Goal: Communication & Community: Share content

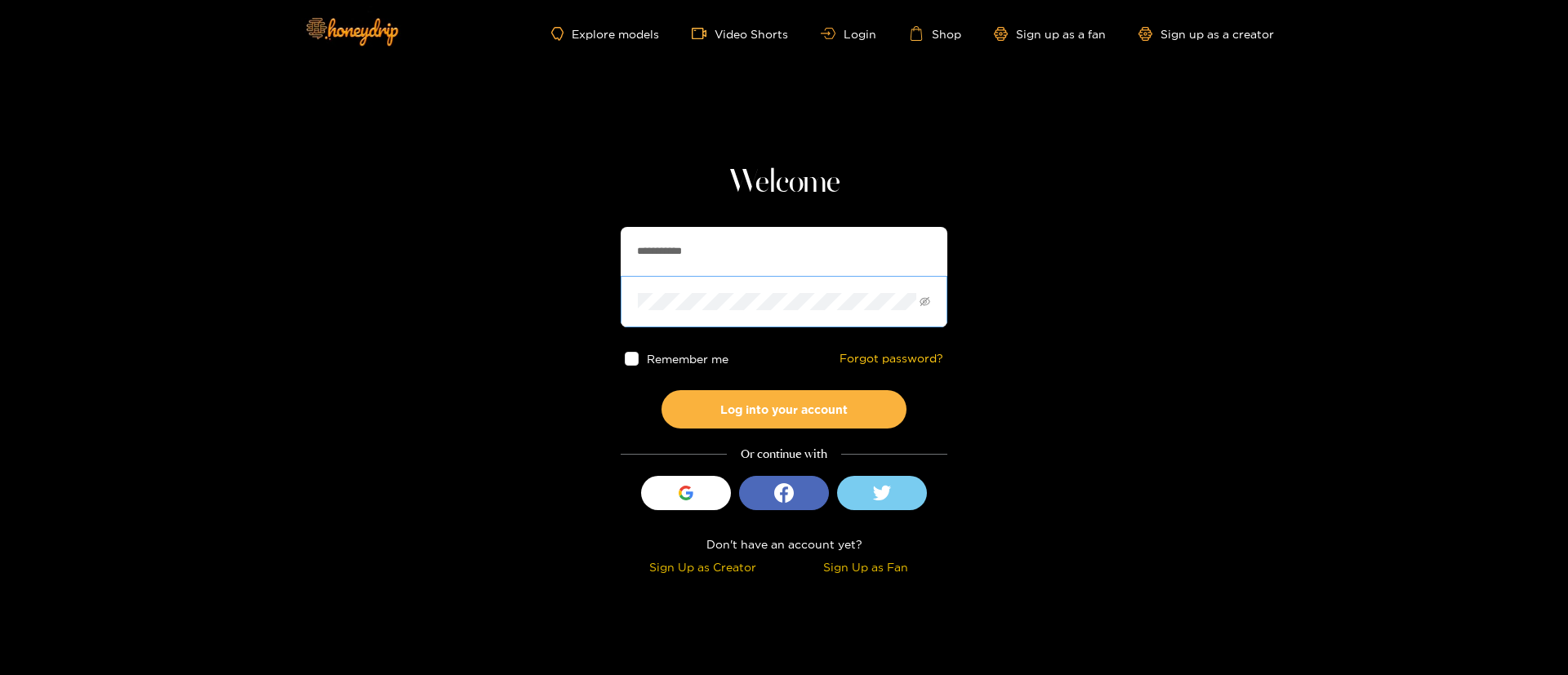
click at [759, 277] on span at bounding box center [784, 301] width 326 height 51
click at [758, 276] on span at bounding box center [784, 301] width 326 height 51
click at [758, 274] on input "**********" at bounding box center [784, 251] width 326 height 49
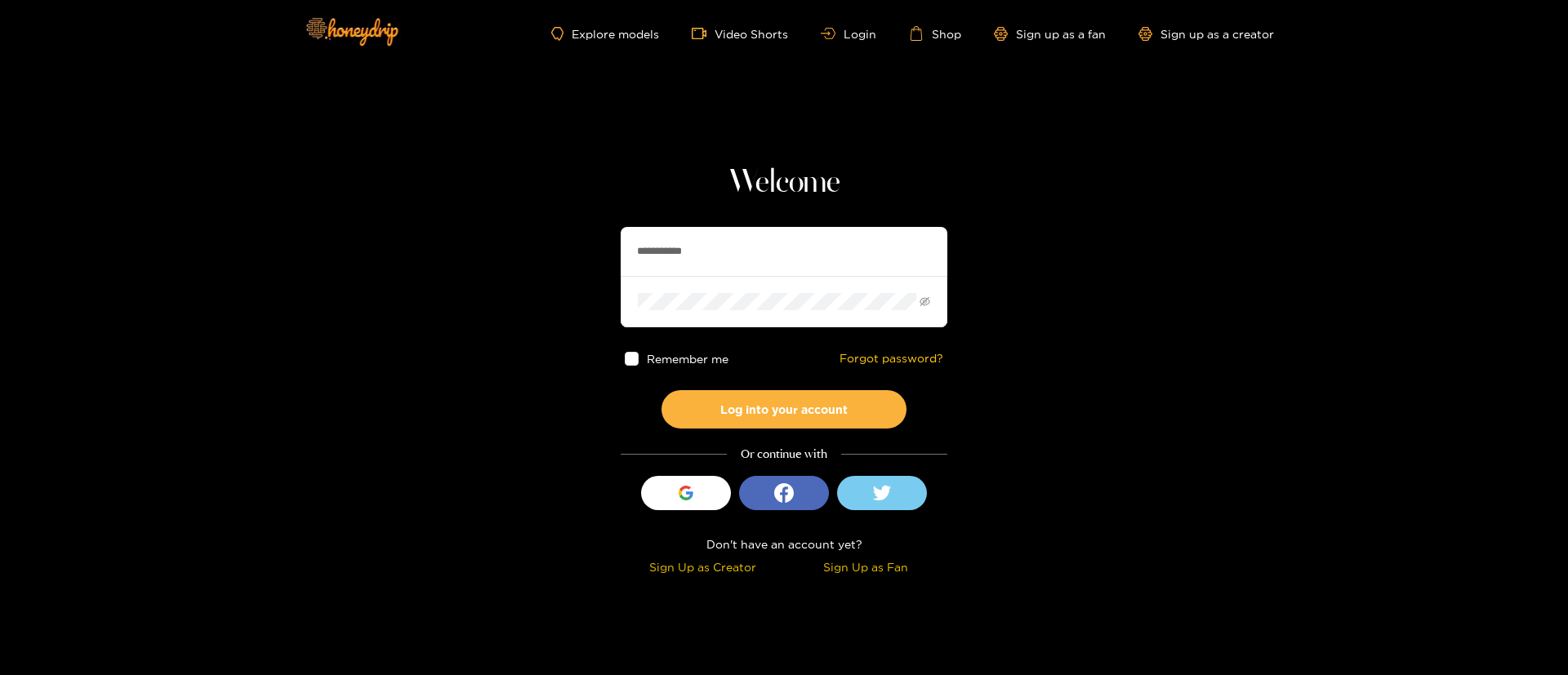
paste input "text"
type input "********"
click at [721, 402] on button "Log into your account" at bounding box center [784, 409] width 245 height 38
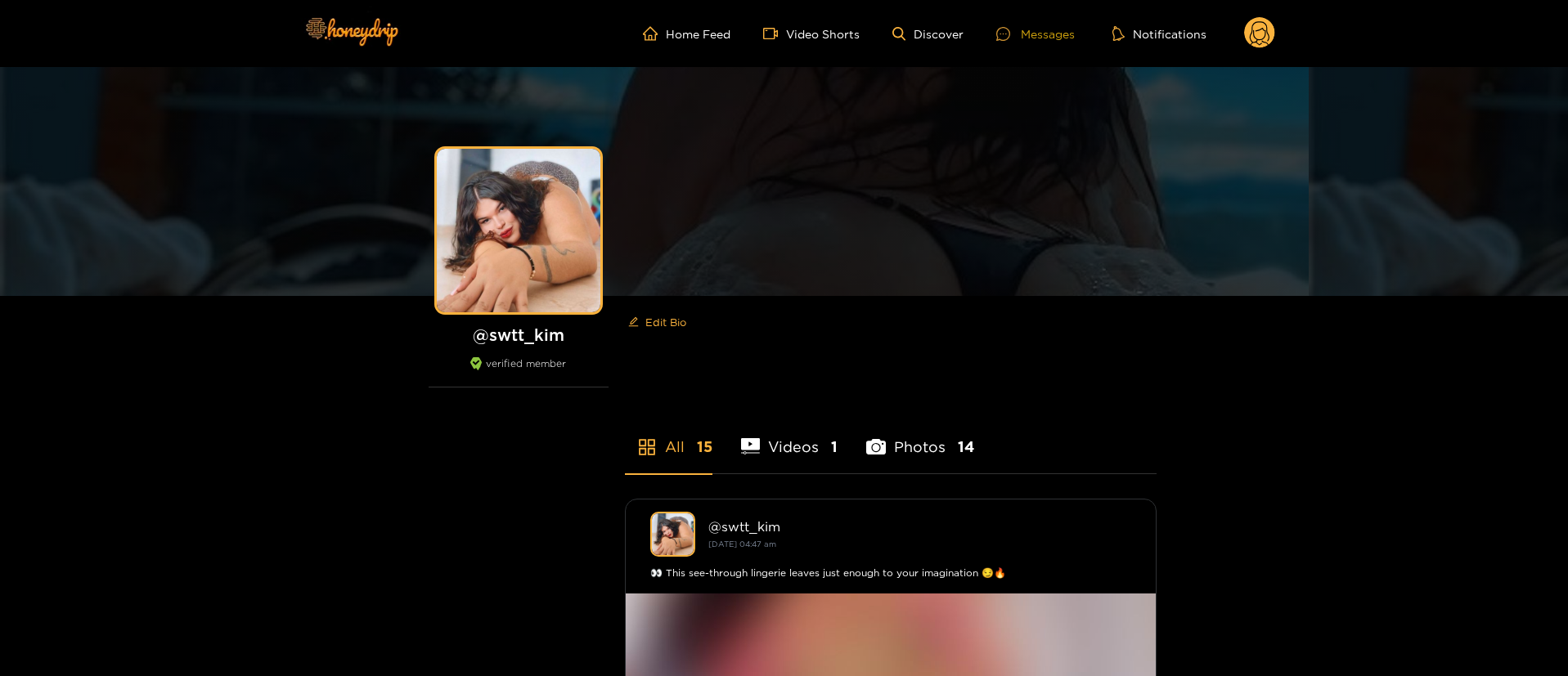
click at [1029, 38] on div "Messages" at bounding box center [1036, 34] width 79 height 19
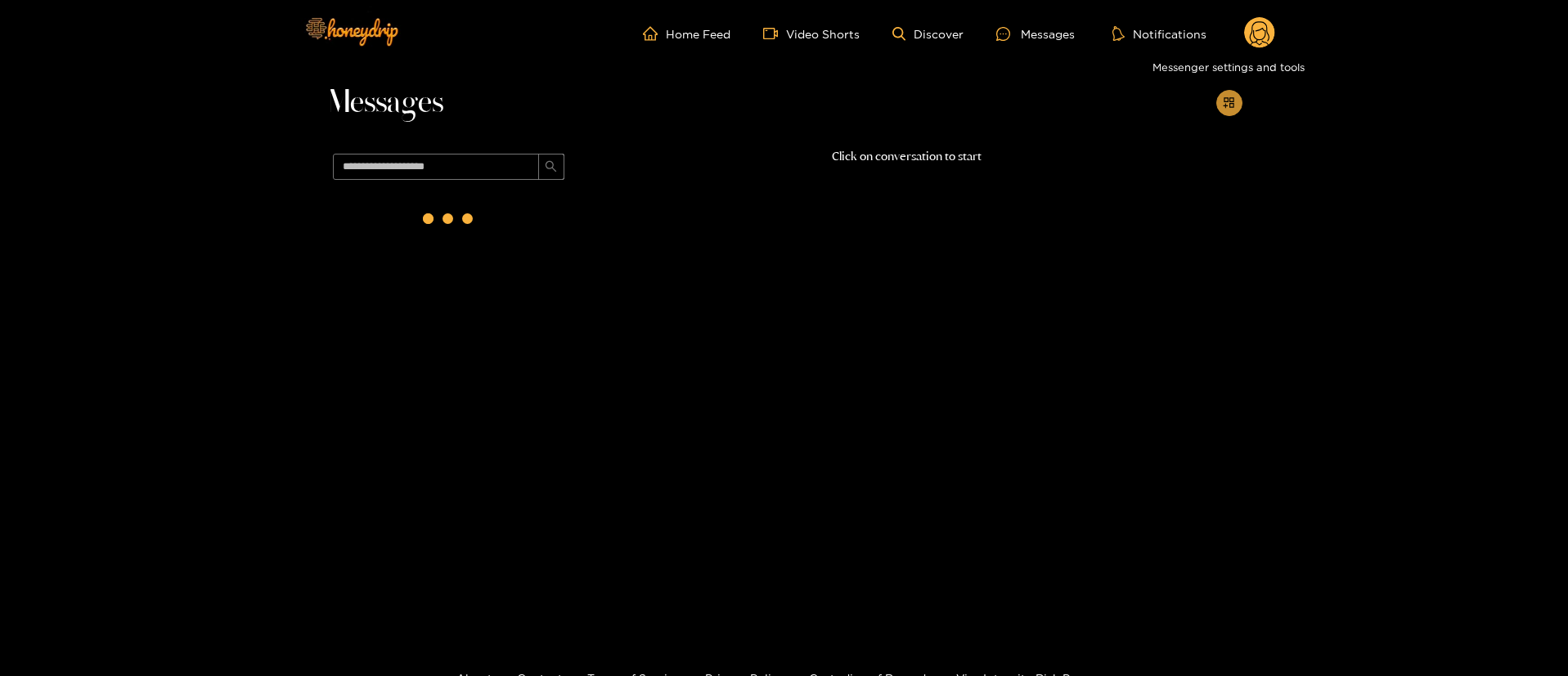
click at [1232, 105] on icon "appstore-add" at bounding box center [1229, 102] width 12 height 12
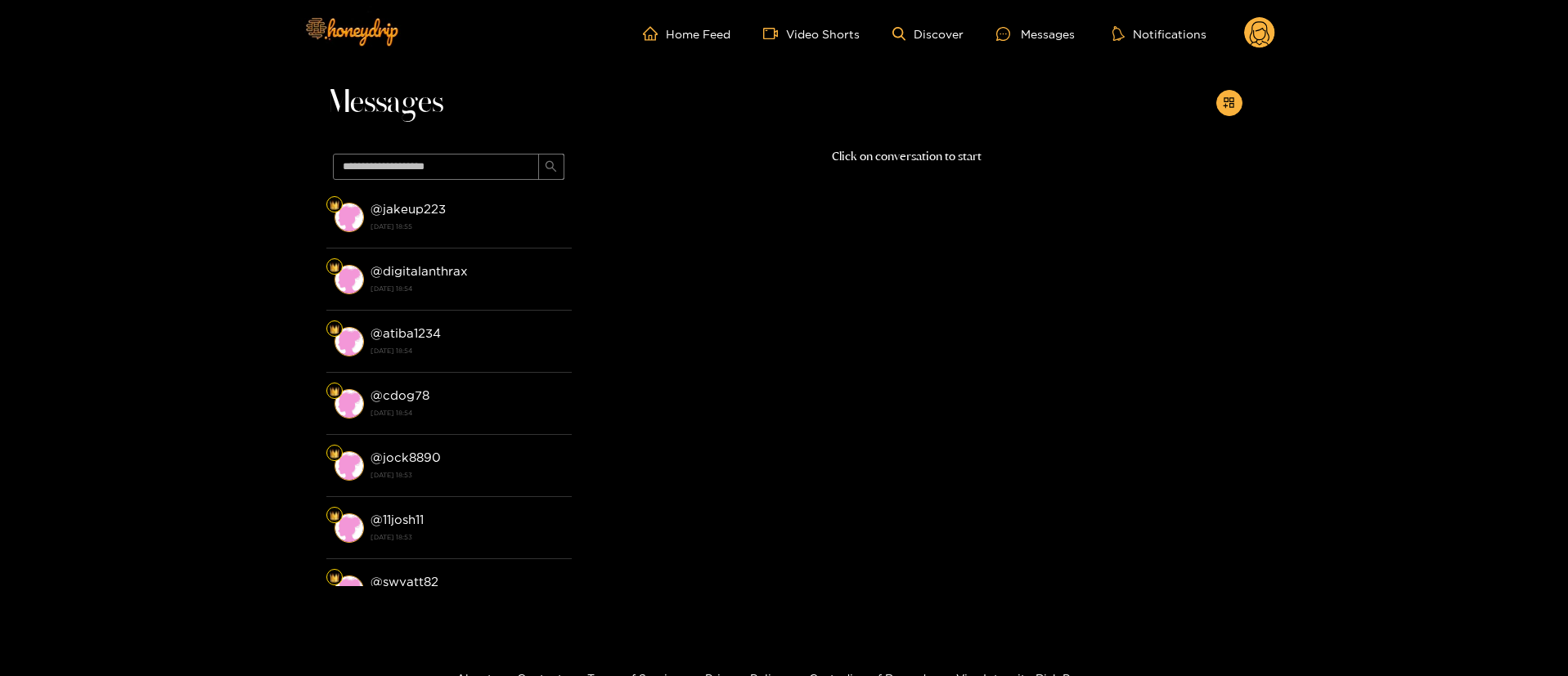
click at [1058, 97] on div "Messages" at bounding box center [784, 107] width 916 height 80
click at [1267, 43] on icon at bounding box center [1259, 35] width 19 height 29
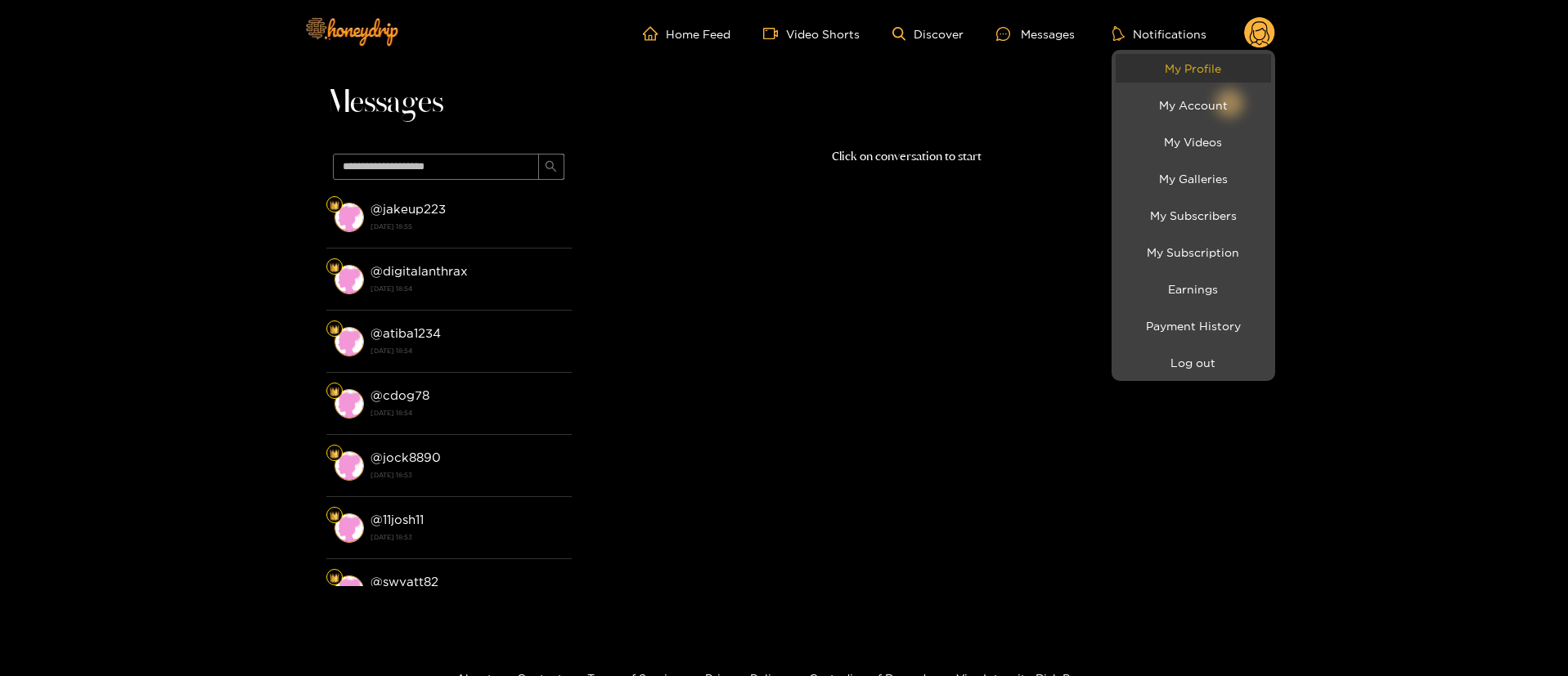
click at [1204, 79] on link "My Profile" at bounding box center [1194, 68] width 156 height 29
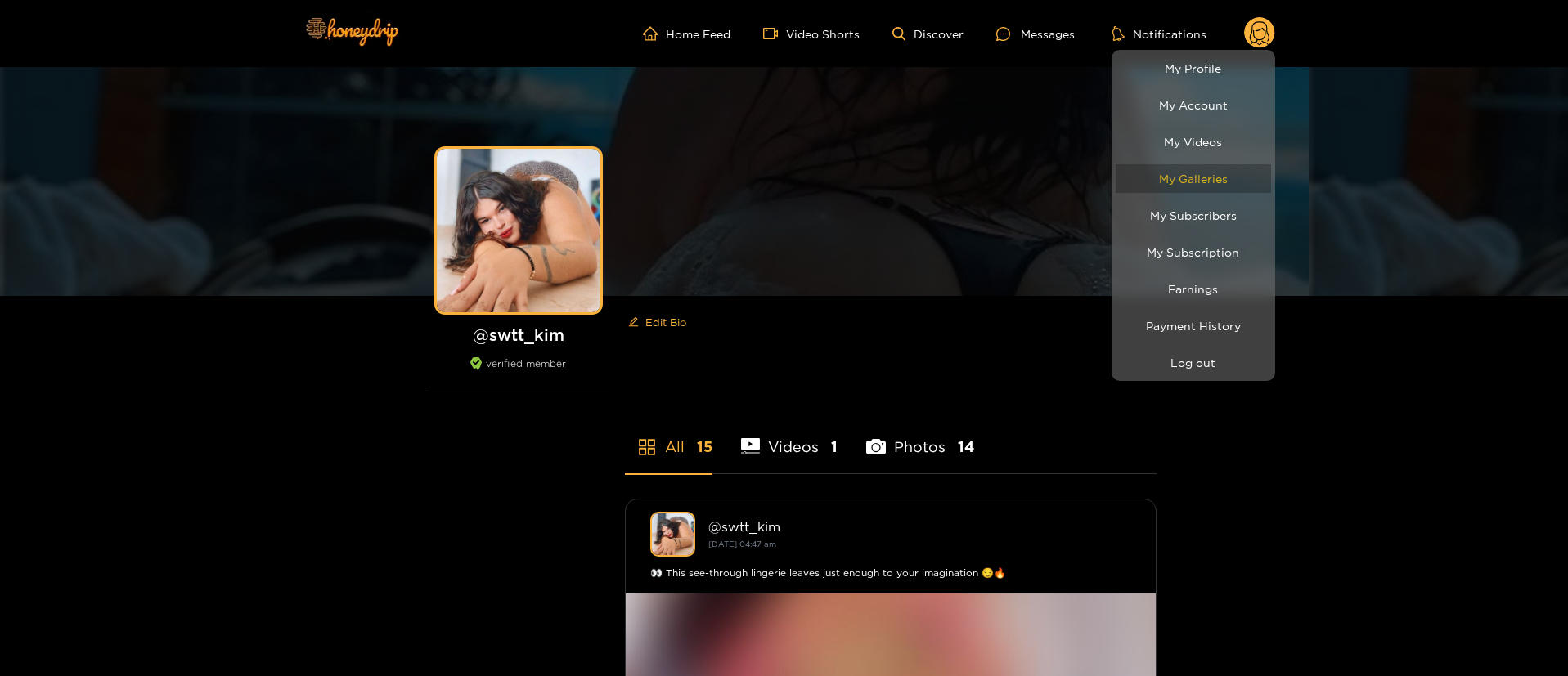
click at [1231, 168] on link "My Galleries" at bounding box center [1194, 178] width 156 height 29
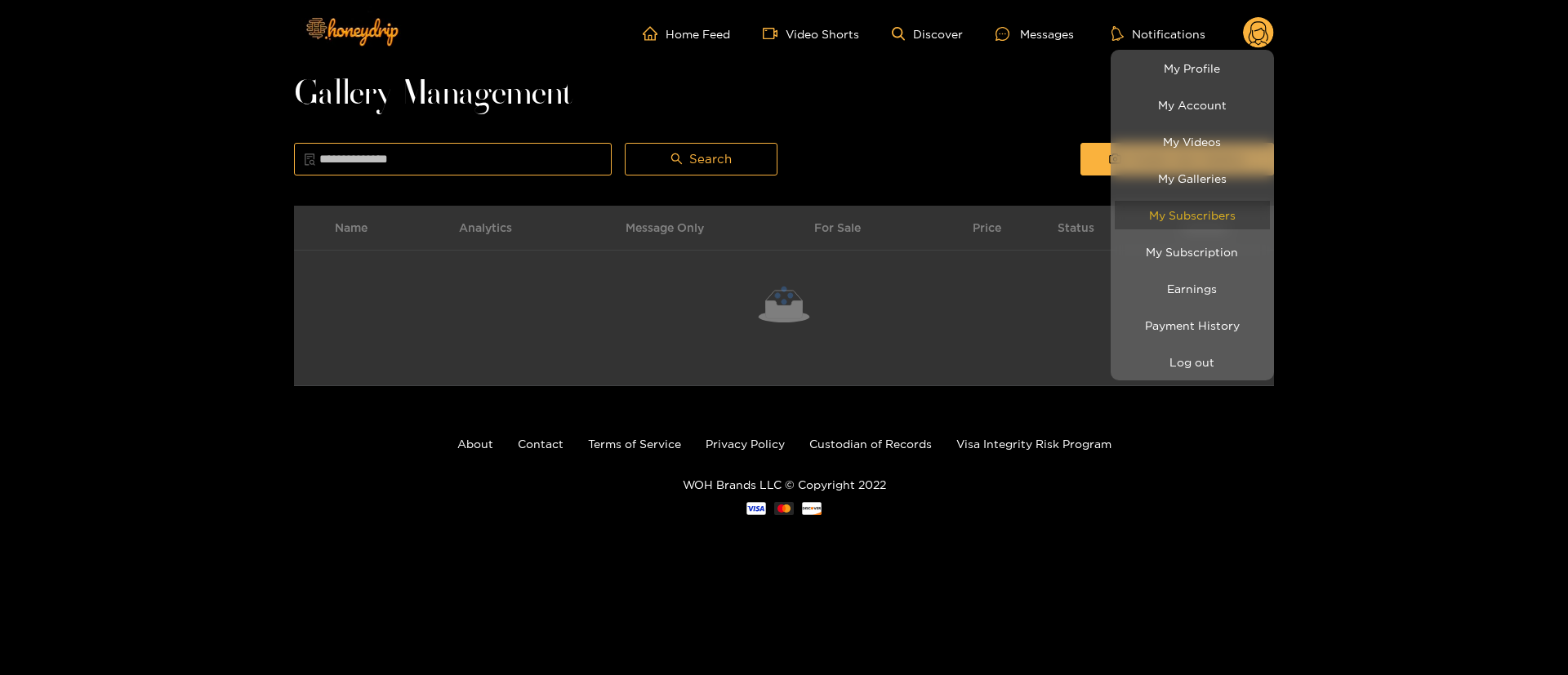
click at [1227, 211] on link "My Subscribers" at bounding box center [1193, 215] width 155 height 29
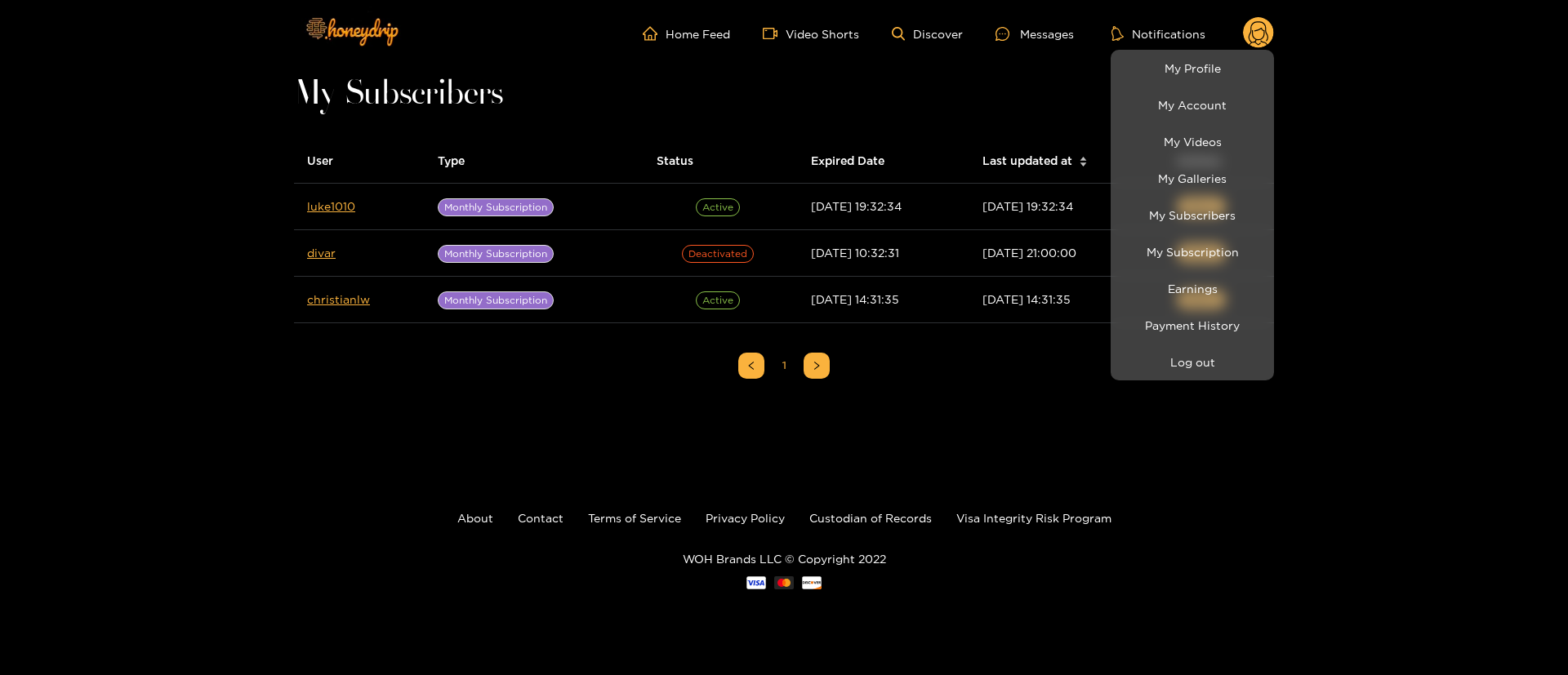
click at [86, 310] on div at bounding box center [784, 338] width 1568 height 675
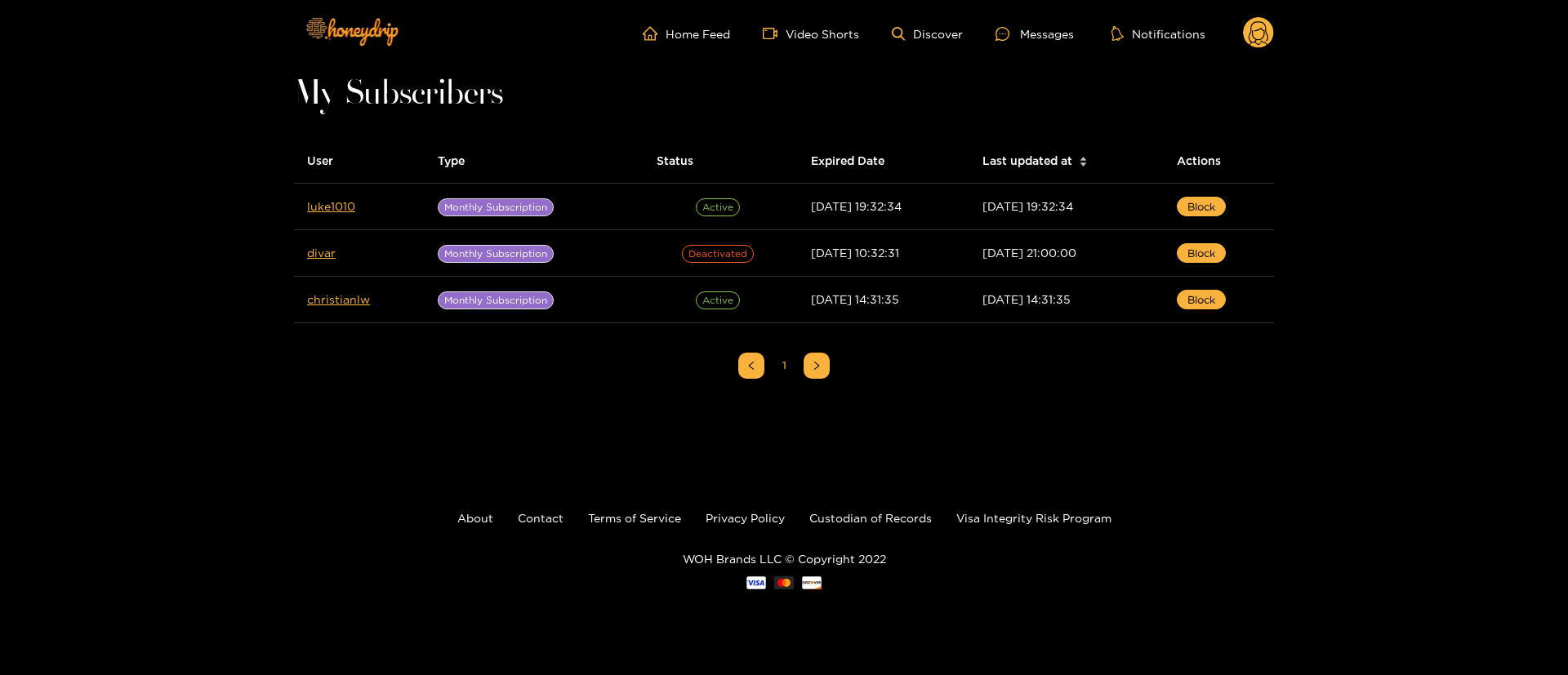
drag, startPoint x: 327, startPoint y: 207, endPoint x: 90, endPoint y: 295, distance: 252.8
click at [90, 295] on div "Home Feed Video Shorts Discover Messages Notifications 0 videos discover messag…" at bounding box center [784, 319] width 1568 height 638
click at [1039, 37] on div "Messages" at bounding box center [1035, 34] width 79 height 19
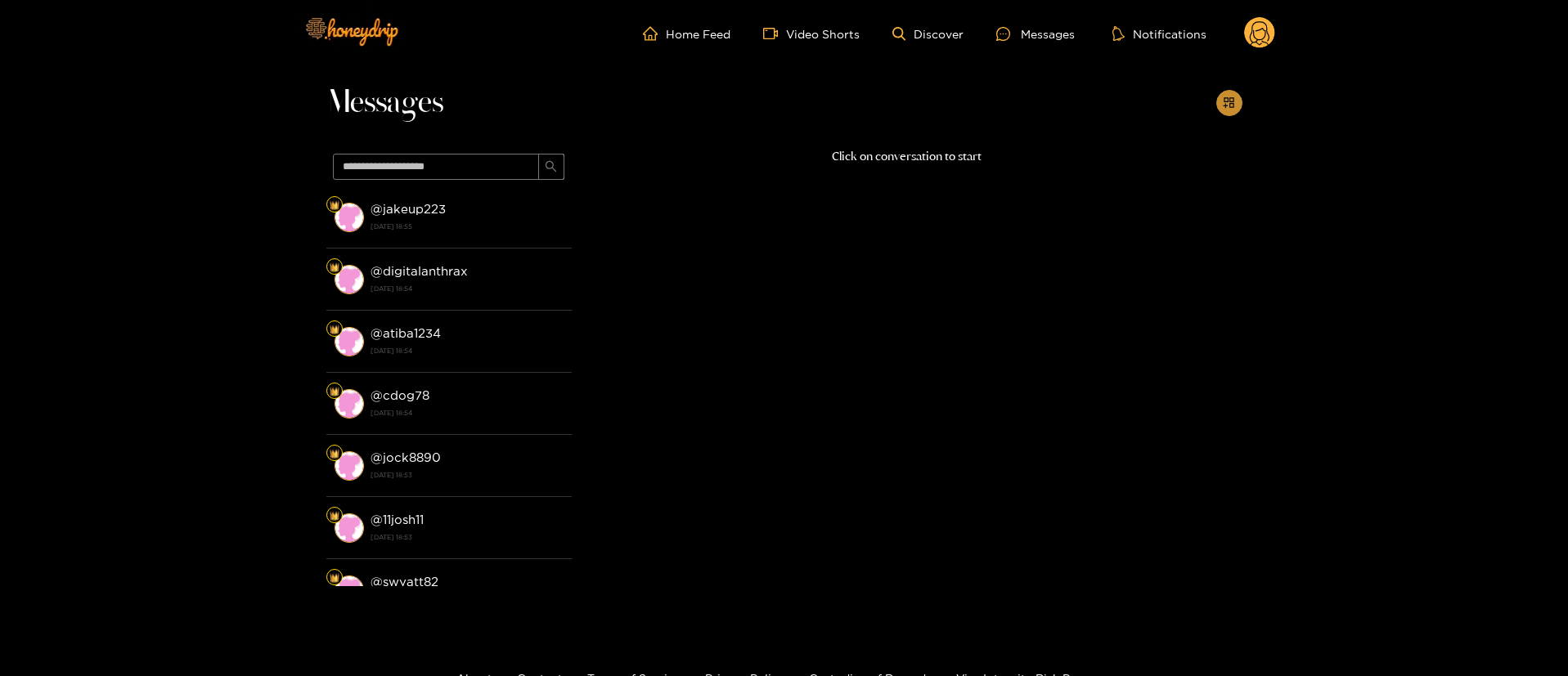
click at [1232, 110] on button "button" at bounding box center [1230, 103] width 26 height 26
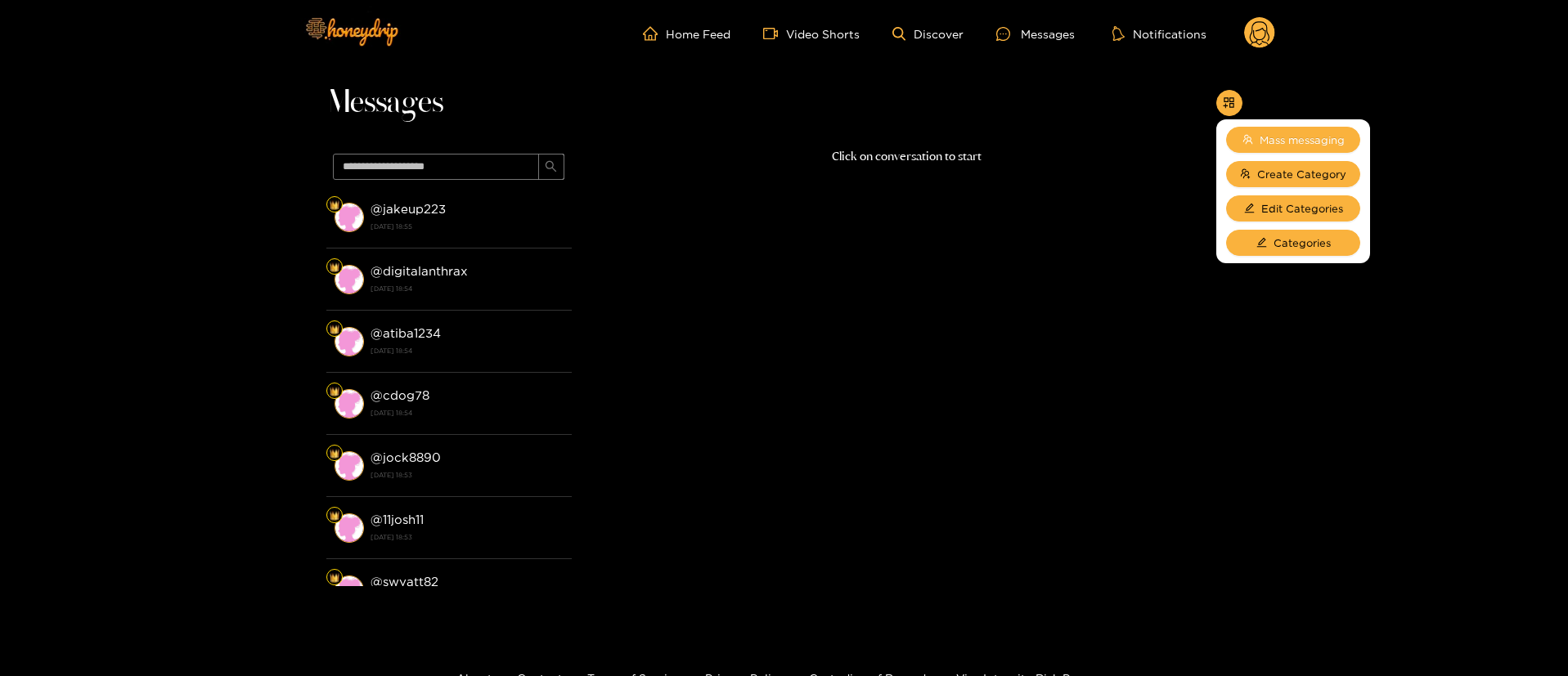
click at [1259, 141] on span "Mass messaging" at bounding box center [1301, 140] width 85 height 17
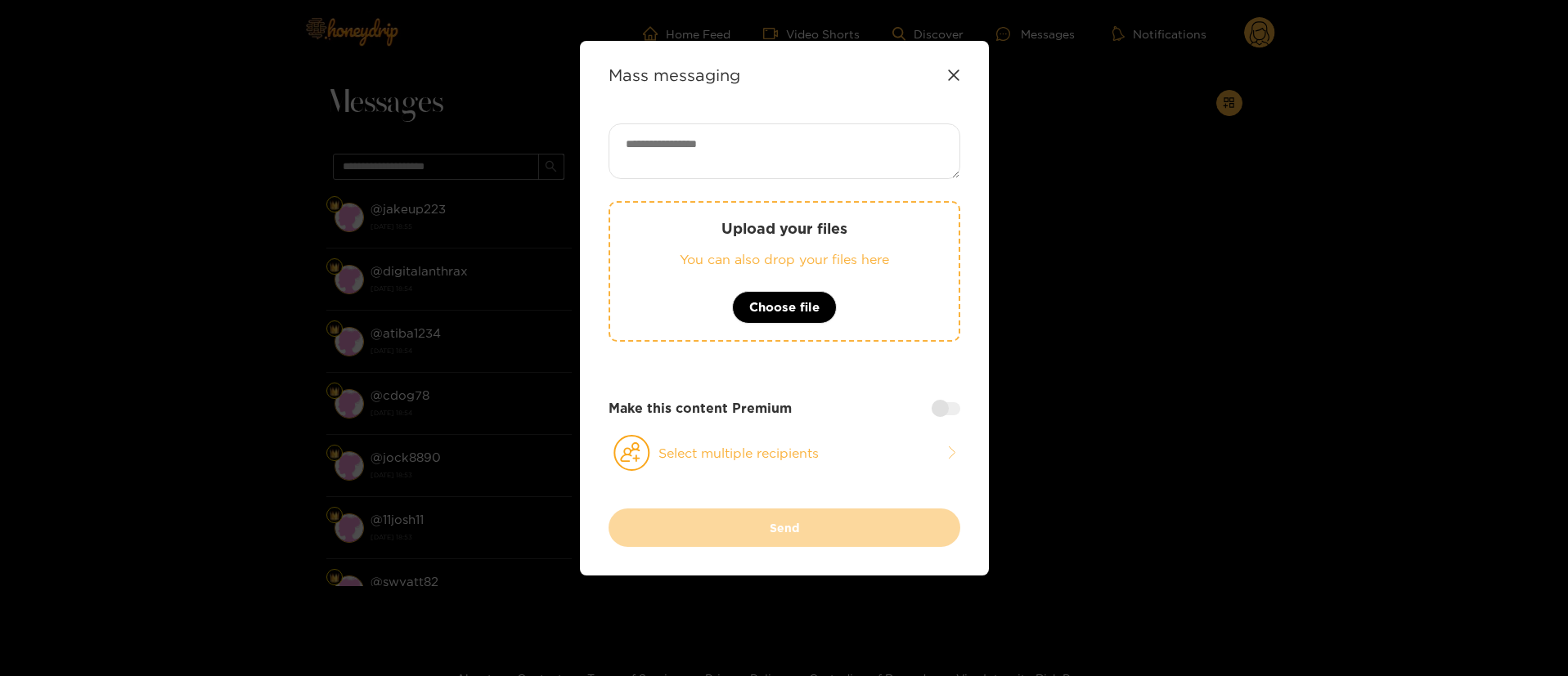
click at [794, 147] on textarea at bounding box center [784, 151] width 351 height 56
click at [683, 159] on textarea at bounding box center [784, 151] width 351 height 56
paste textarea "*"
type textarea "*"
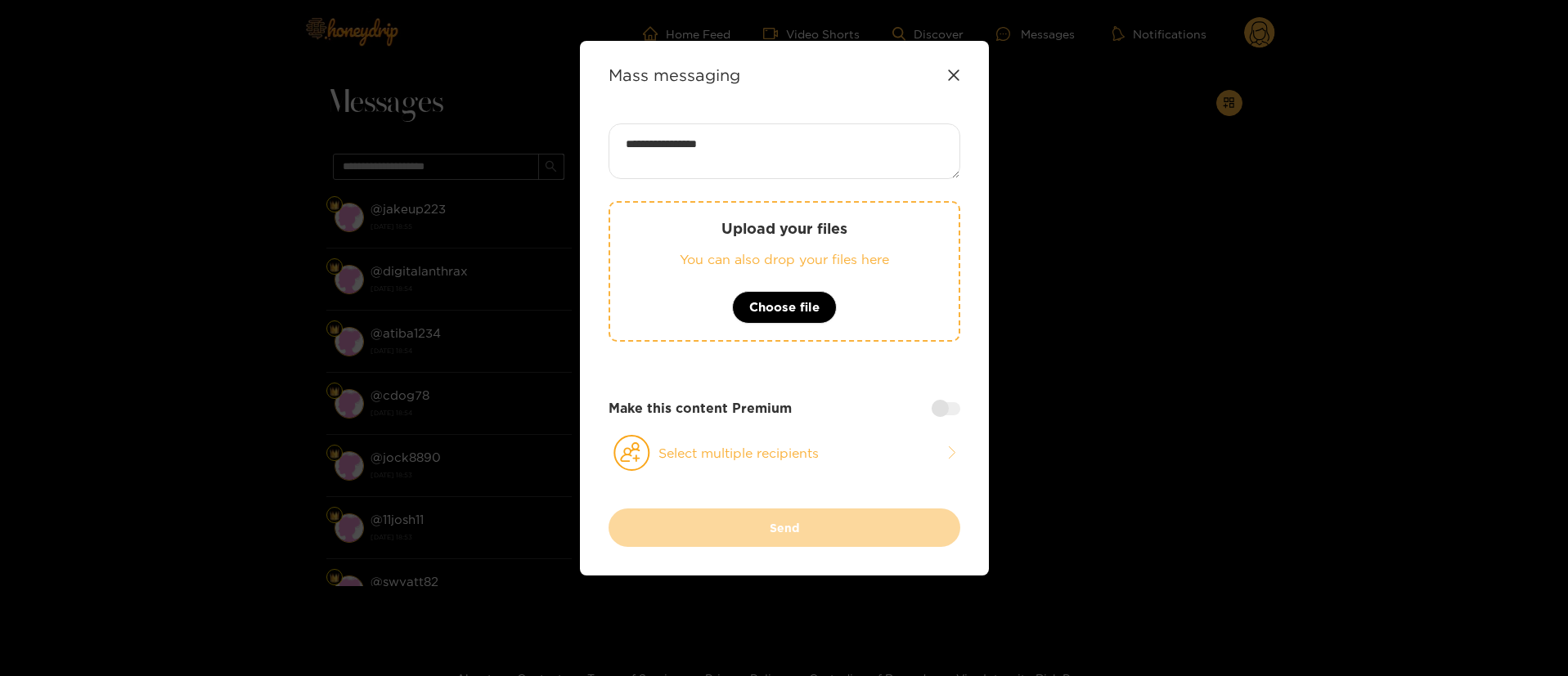
paste textarea "*******"
click at [659, 149] on textarea "**********" at bounding box center [784, 151] width 351 height 56
type textarea "**********"
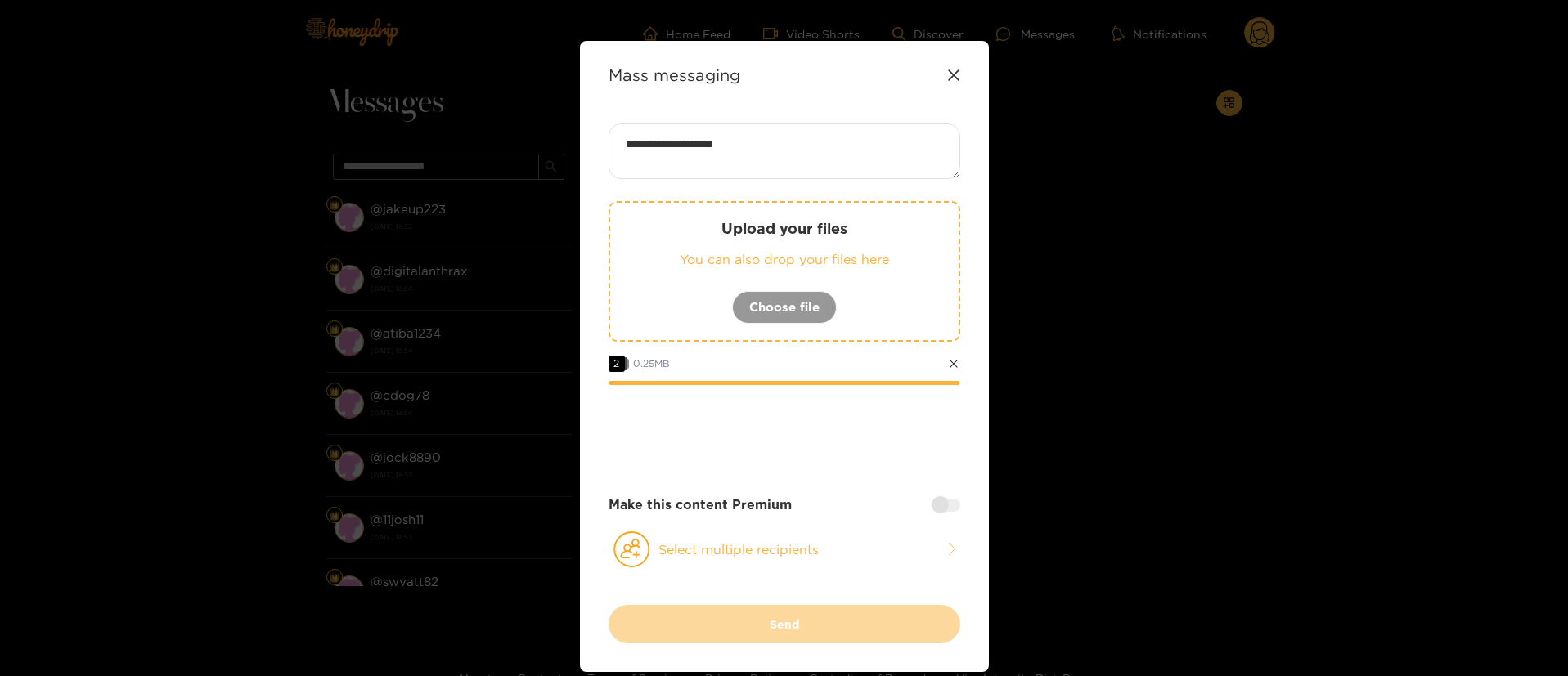
click at [767, 603] on div "**********" at bounding box center [784, 363] width 351 height 481
click at [725, 553] on button "Select multiple recipients" at bounding box center [784, 548] width 351 height 38
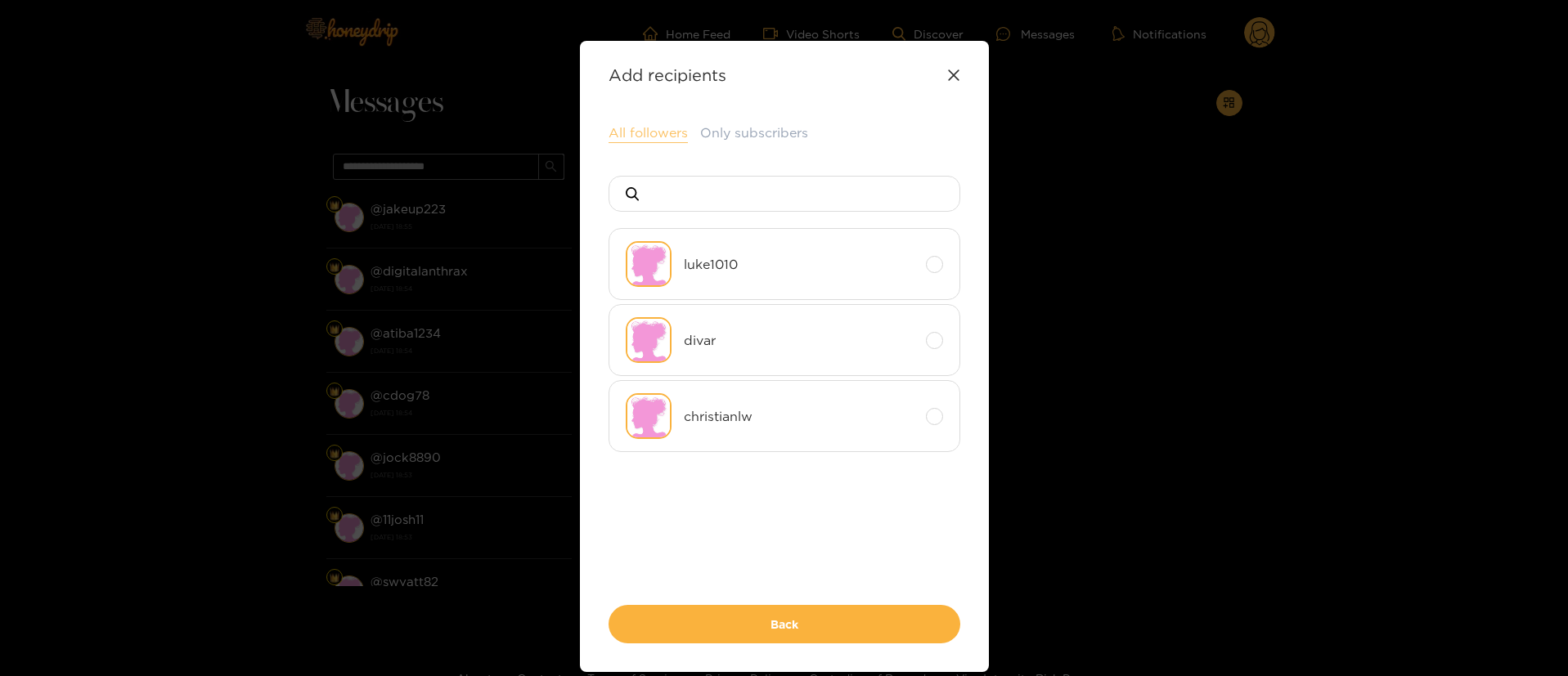
click at [658, 134] on button "All followers" at bounding box center [648, 133] width 80 height 19
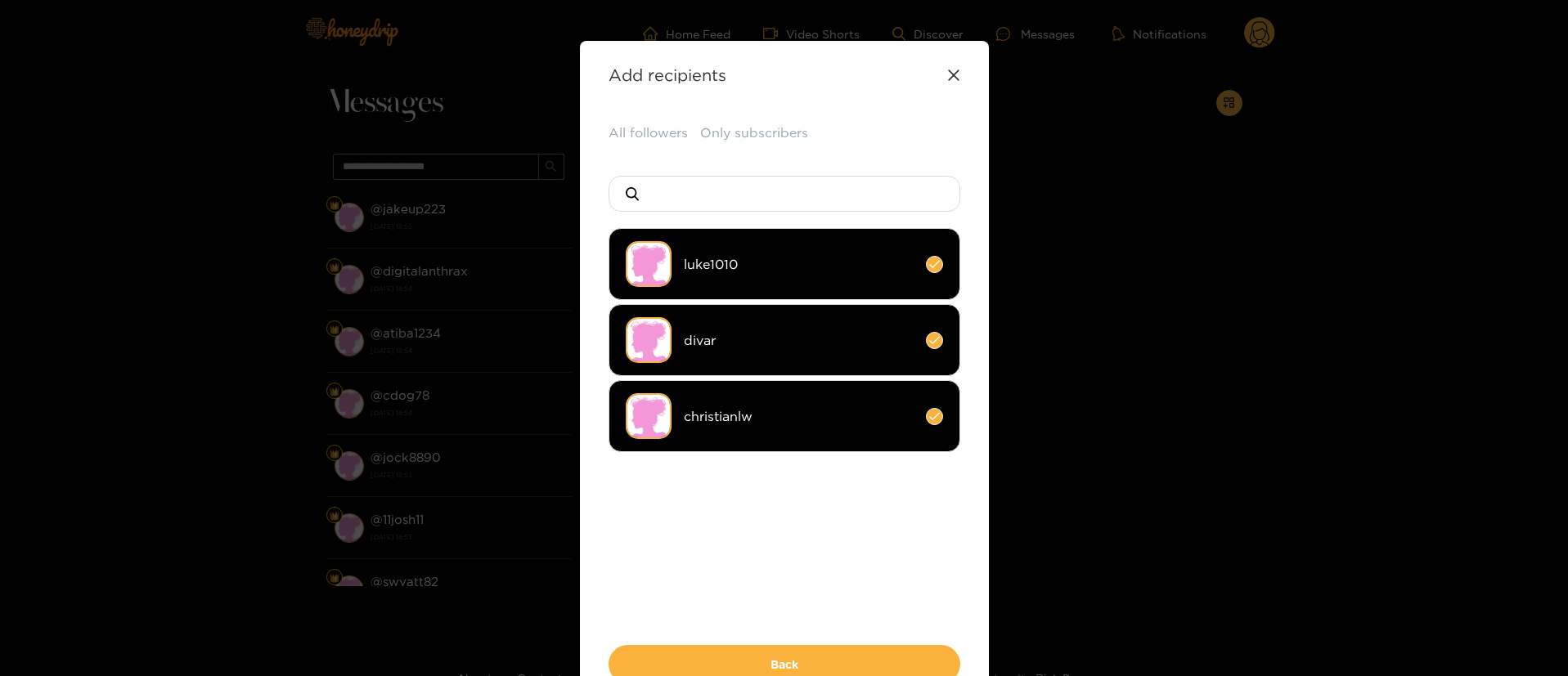
click at [792, 340] on span "divar" at bounding box center [798, 341] width 230 height 19
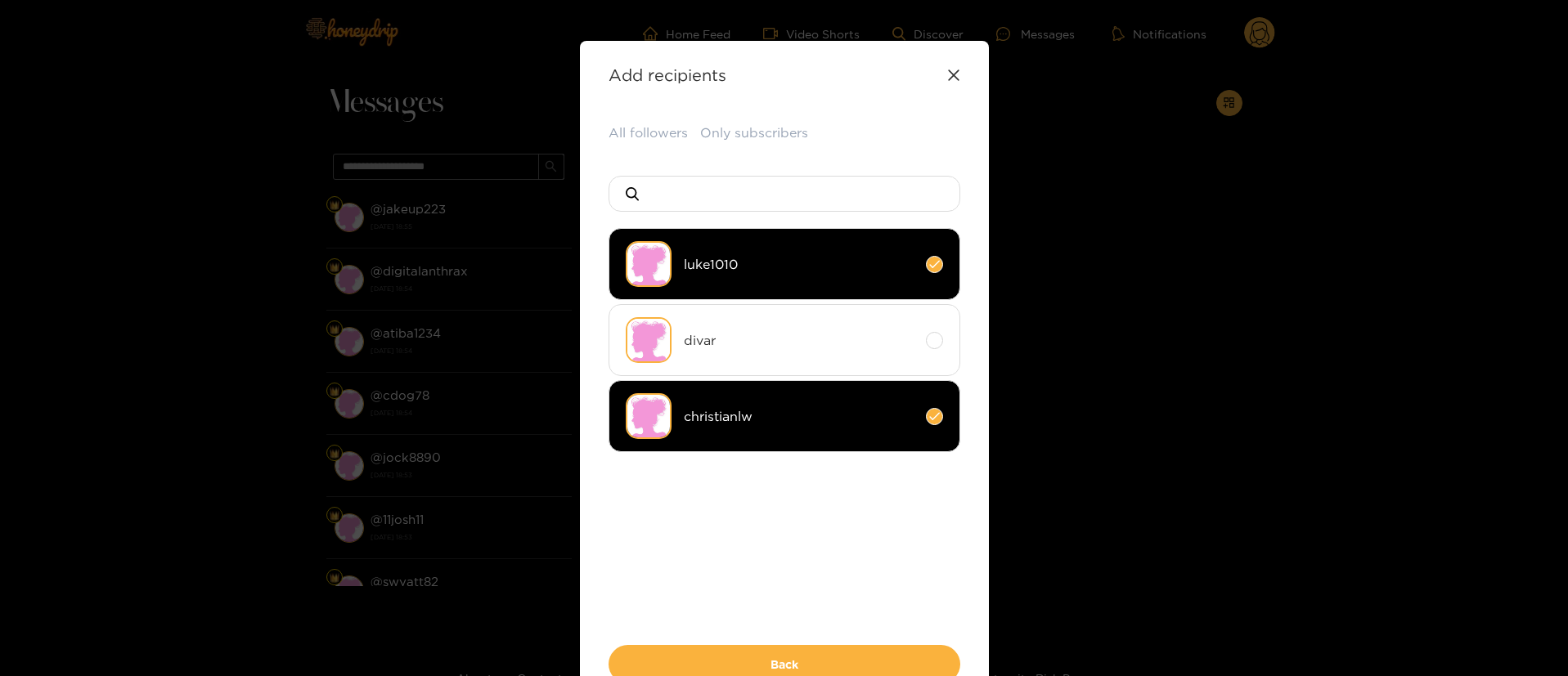
click at [820, 505] on ul "luke1010 divar christianlw" at bounding box center [784, 391] width 351 height 327
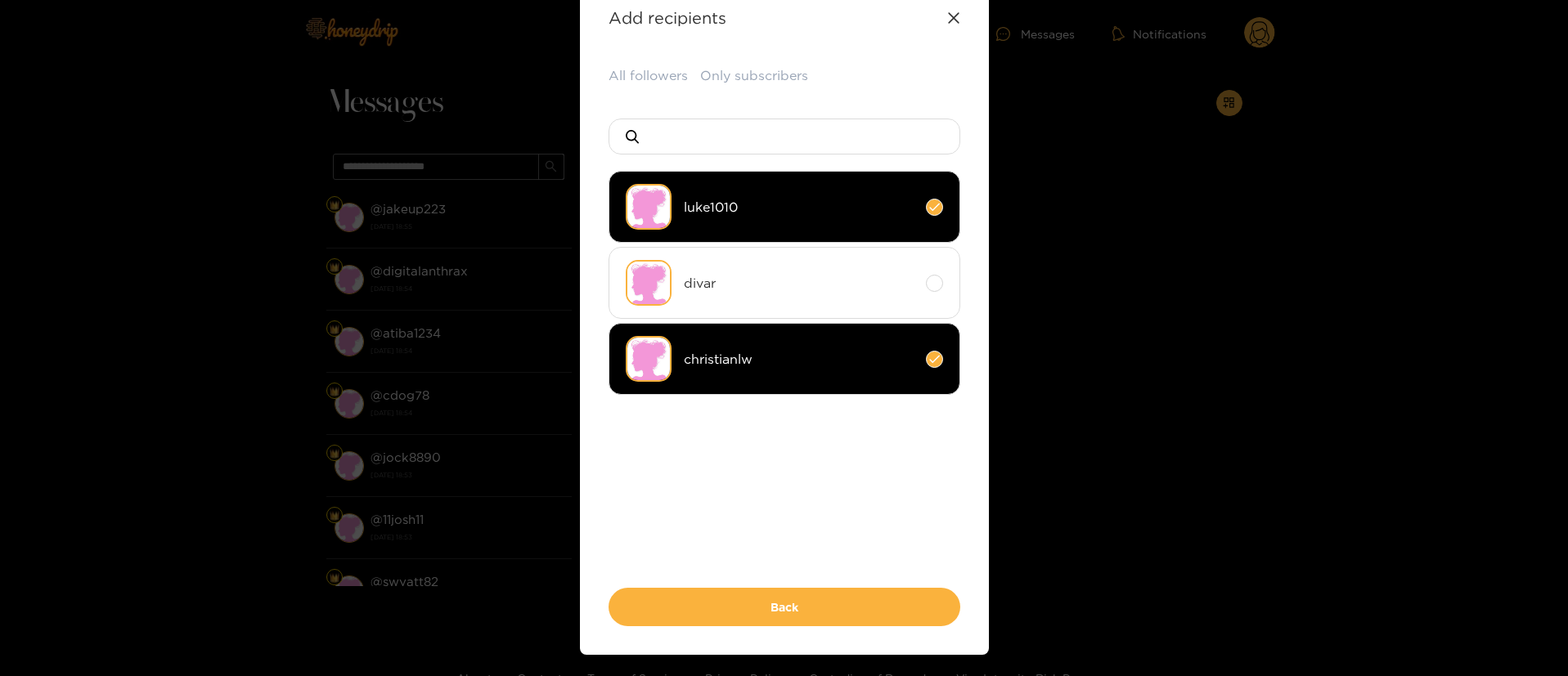
scroll to position [101, 0]
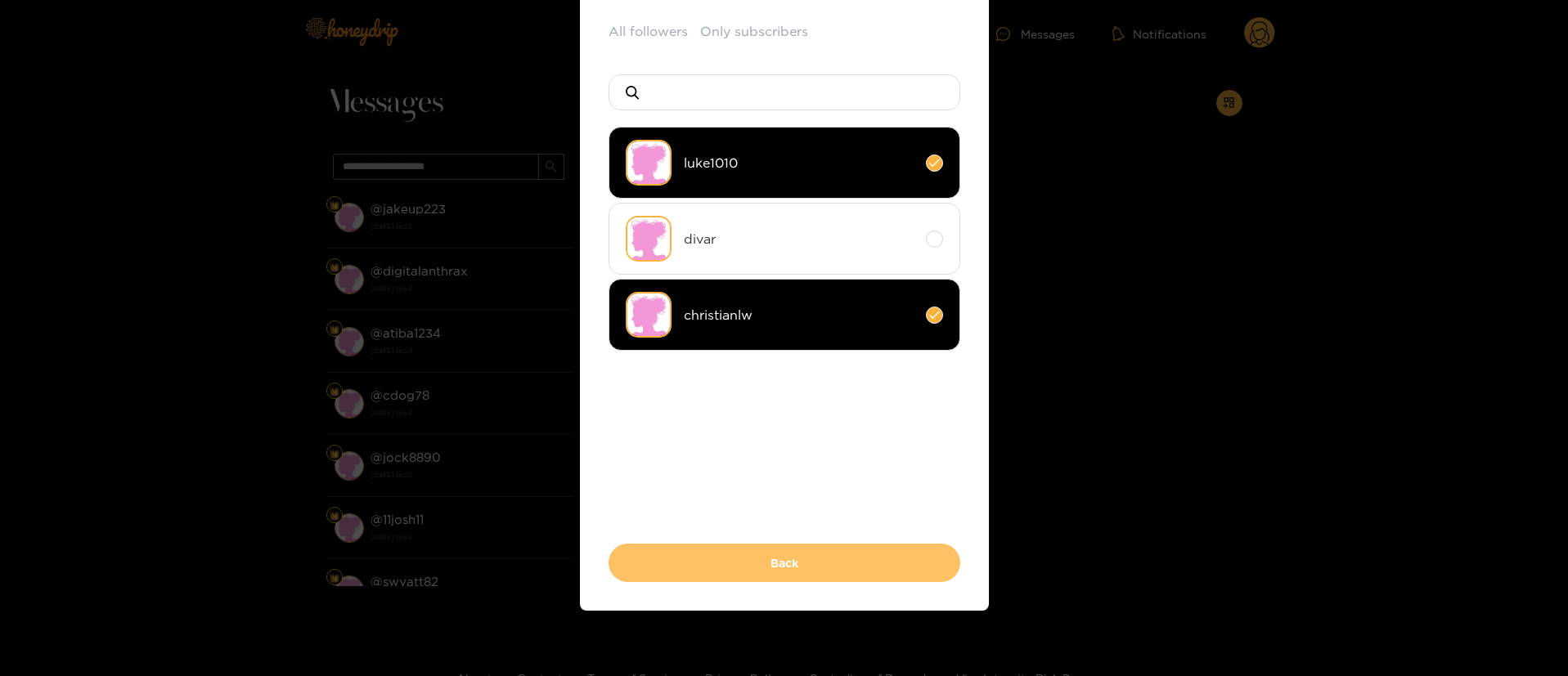
click at [820, 577] on button "Back" at bounding box center [784, 562] width 351 height 38
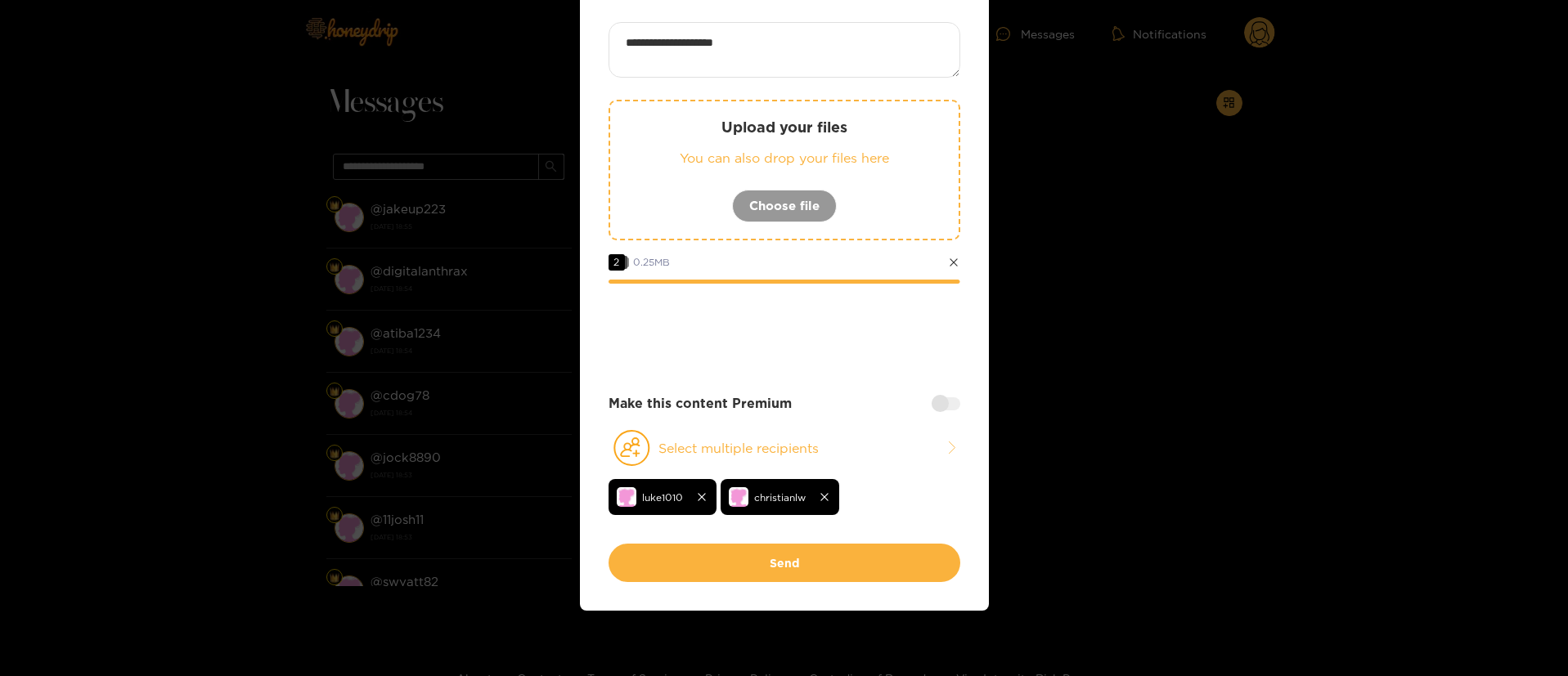
click at [937, 404] on div at bounding box center [946, 404] width 29 height 13
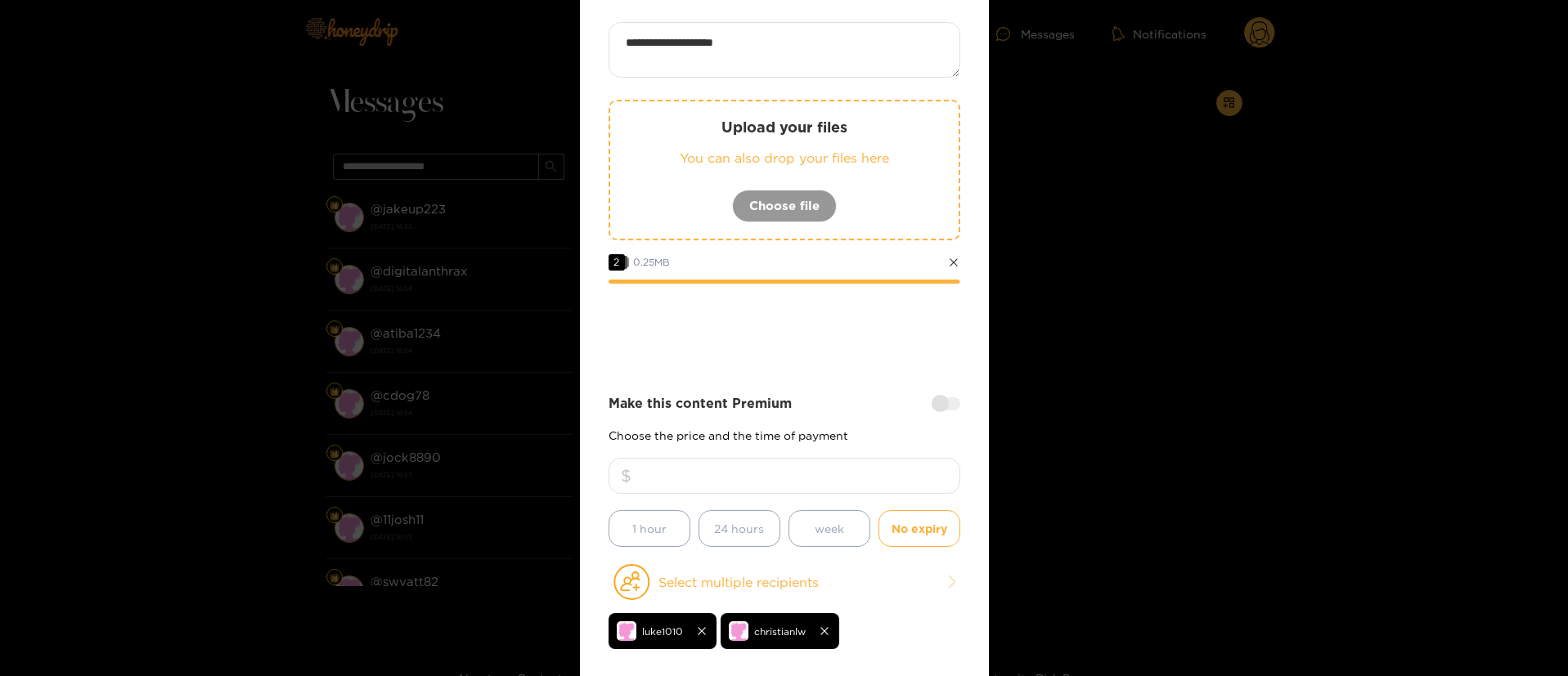
click at [884, 471] on input "number" at bounding box center [784, 475] width 351 height 36
type input "**"
click at [846, 338] on div at bounding box center [784, 328] width 351 height 66
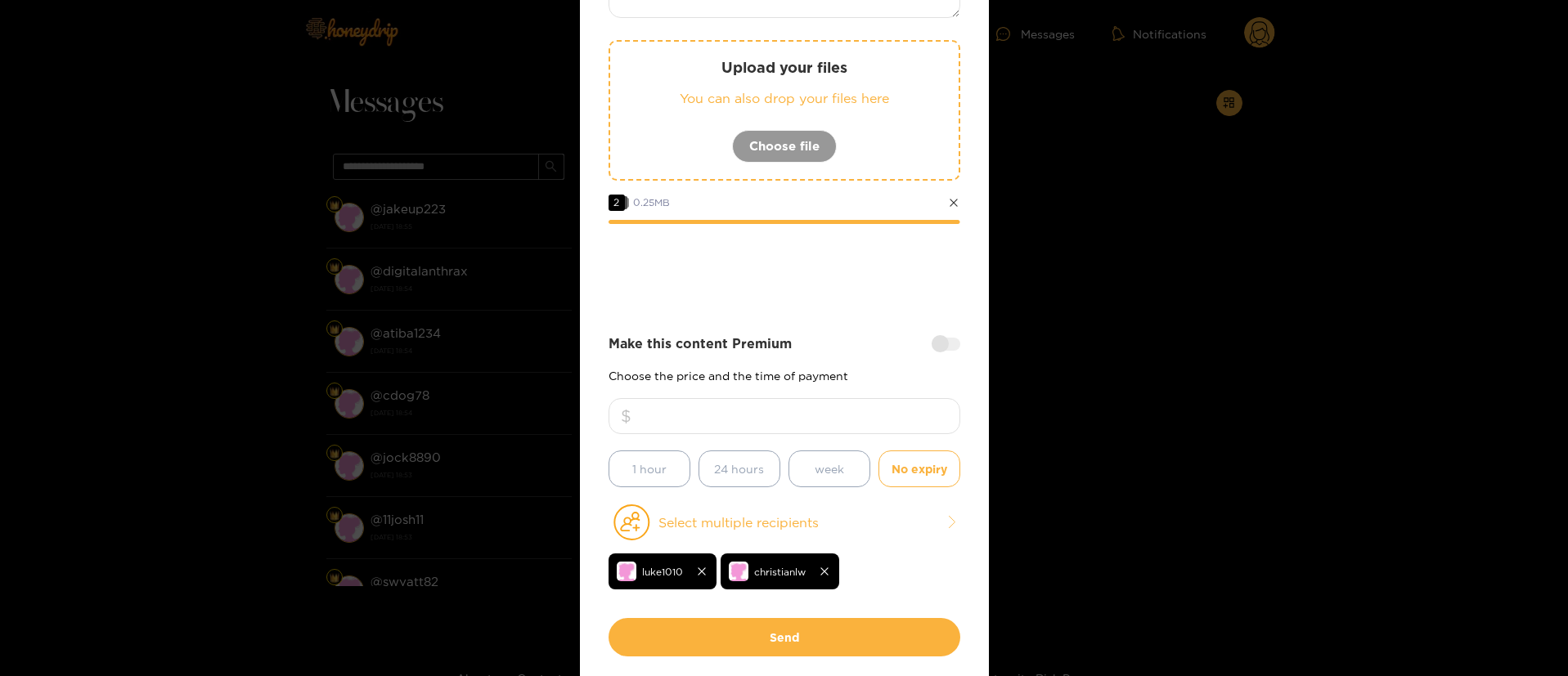
scroll to position [236, 0]
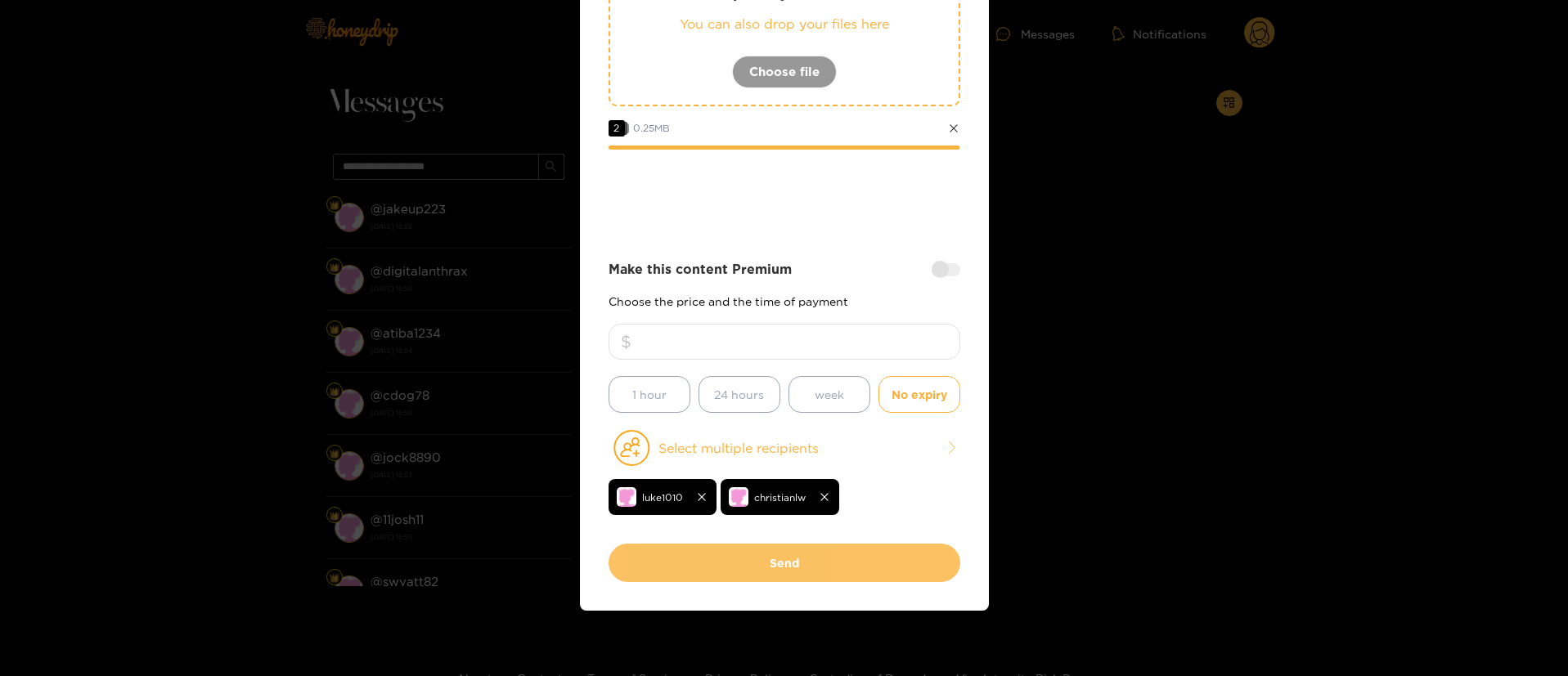
click at [767, 571] on button "Send" at bounding box center [784, 562] width 351 height 38
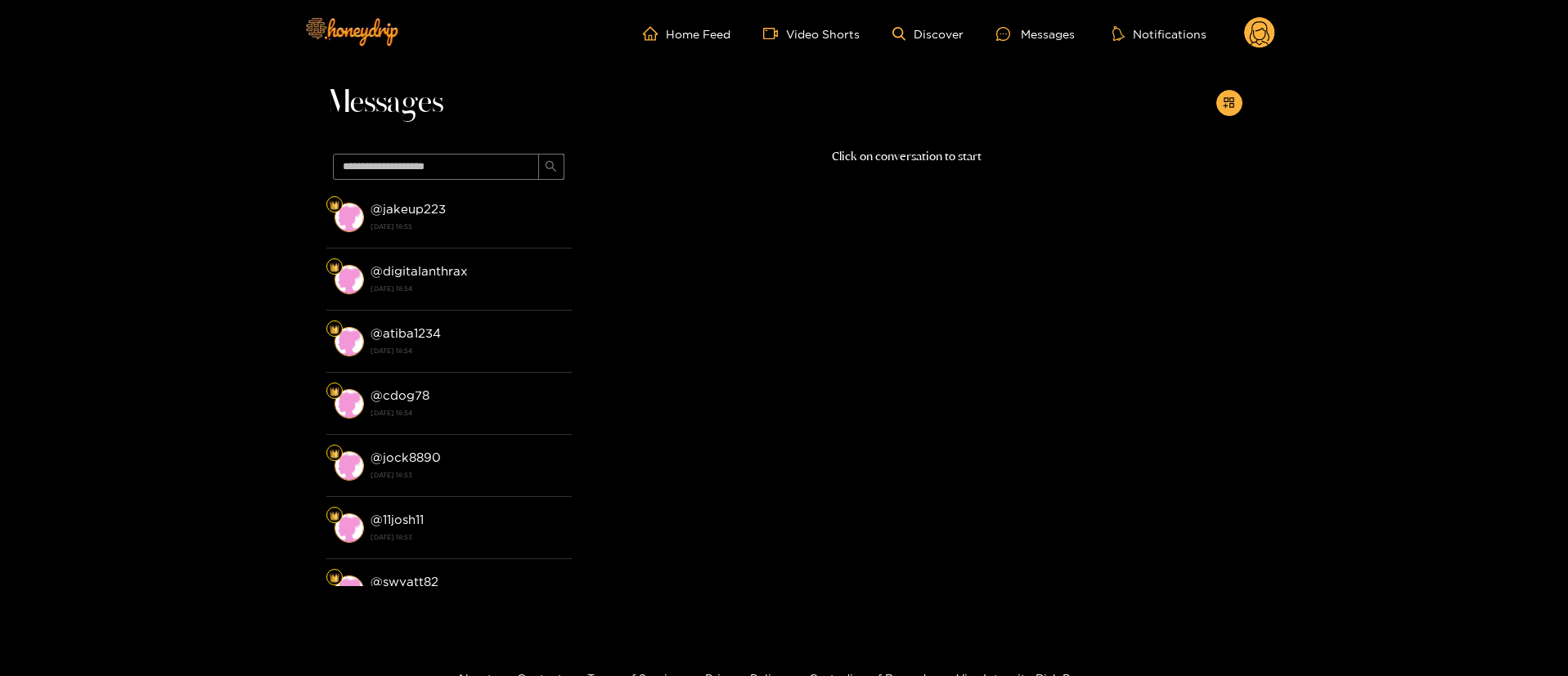
scroll to position [99, 0]
click at [1252, 31] on circle at bounding box center [1260, 33] width 31 height 31
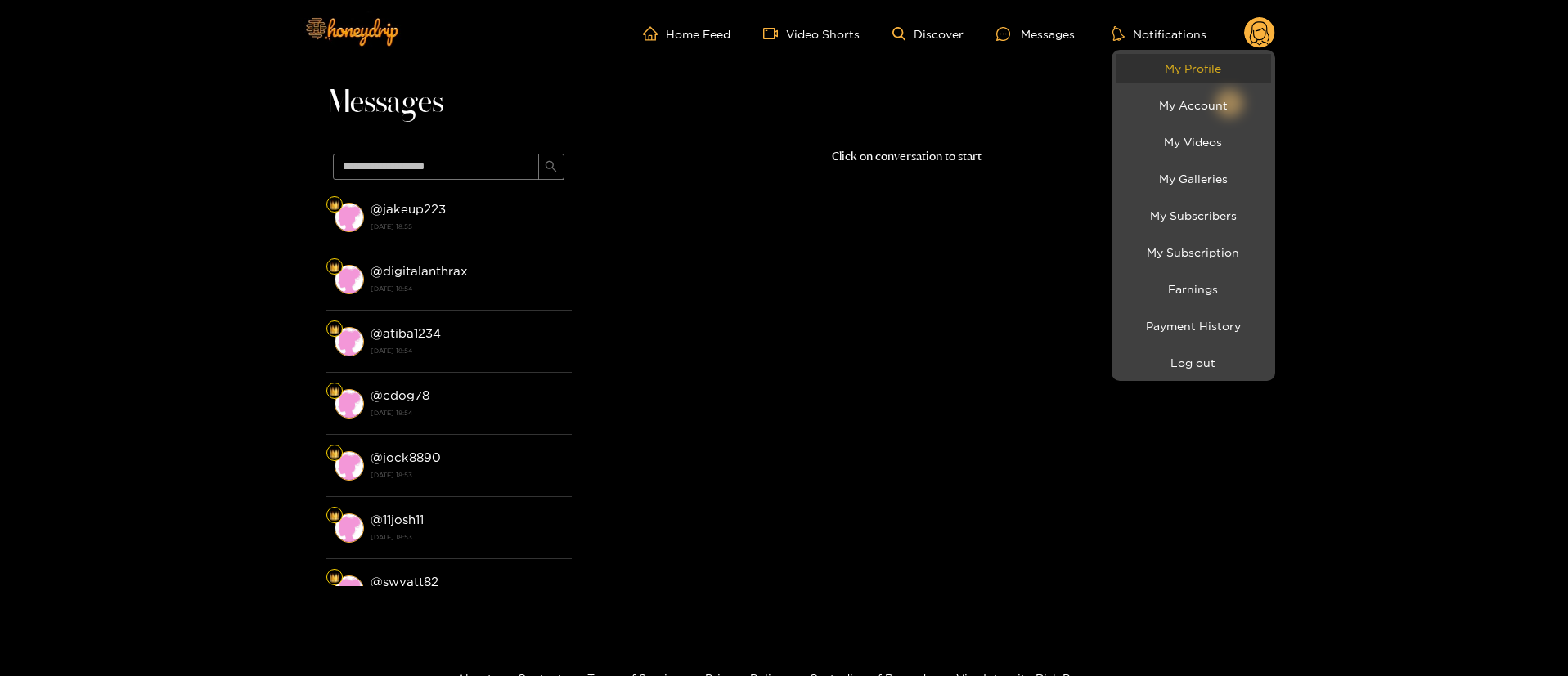
click at [1193, 61] on link "My Profile" at bounding box center [1194, 68] width 156 height 29
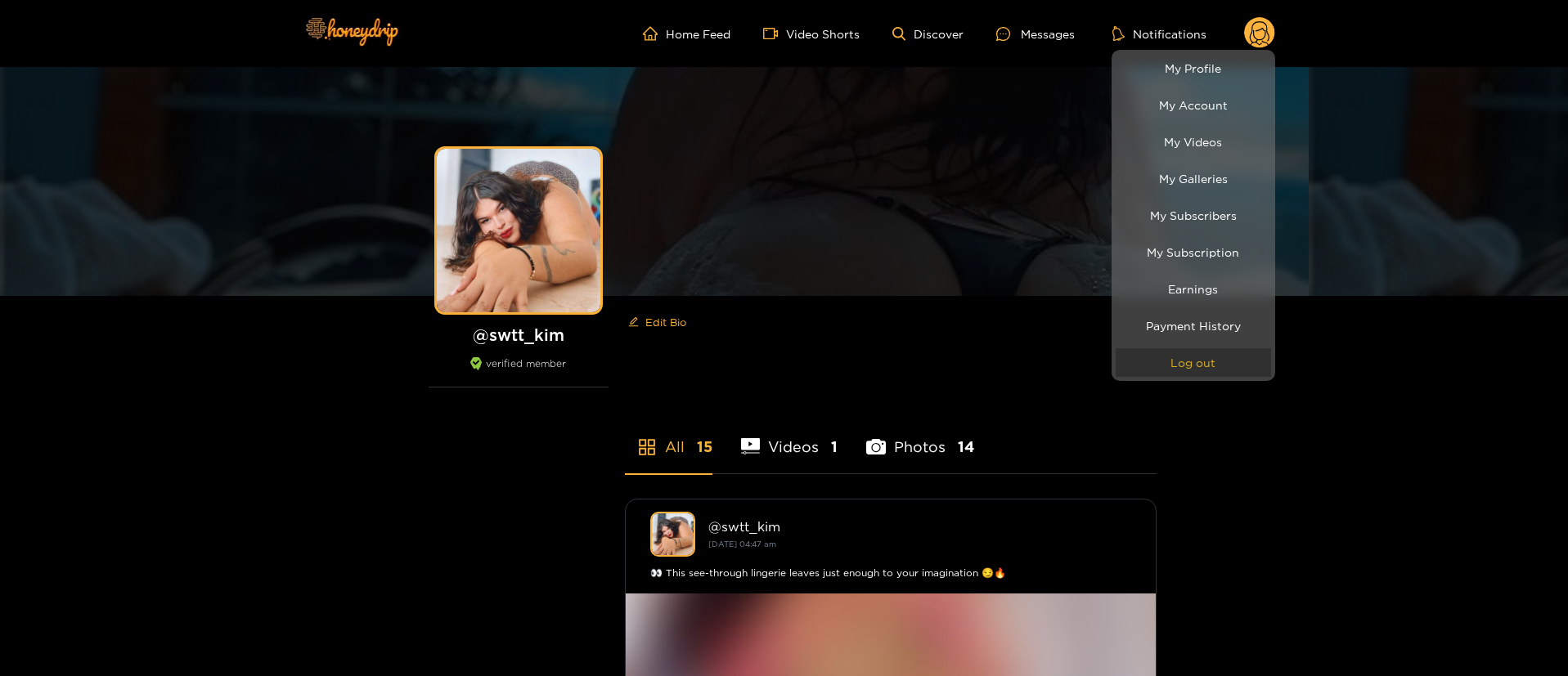
click at [1192, 365] on button "Log out" at bounding box center [1194, 362] width 156 height 29
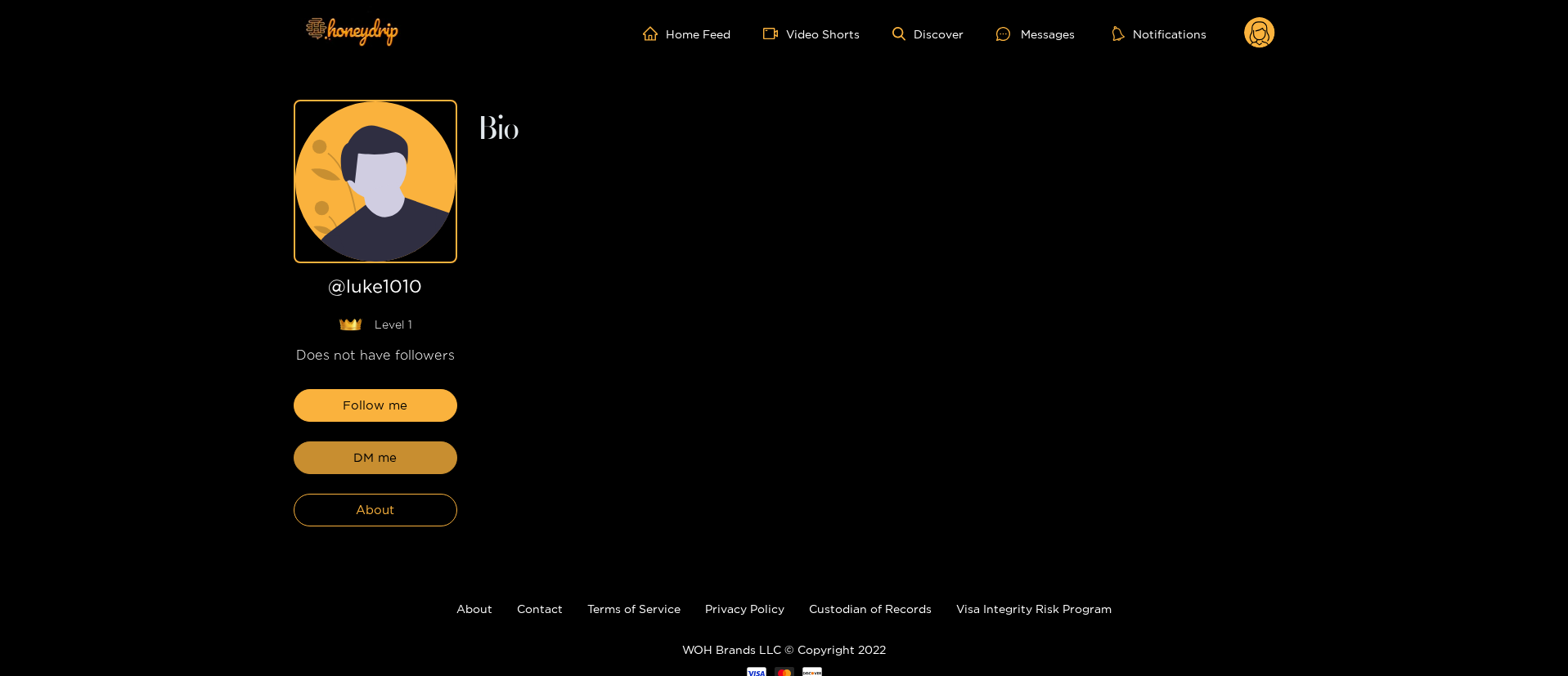
click at [419, 465] on button "DM me" at bounding box center [375, 457] width 163 height 32
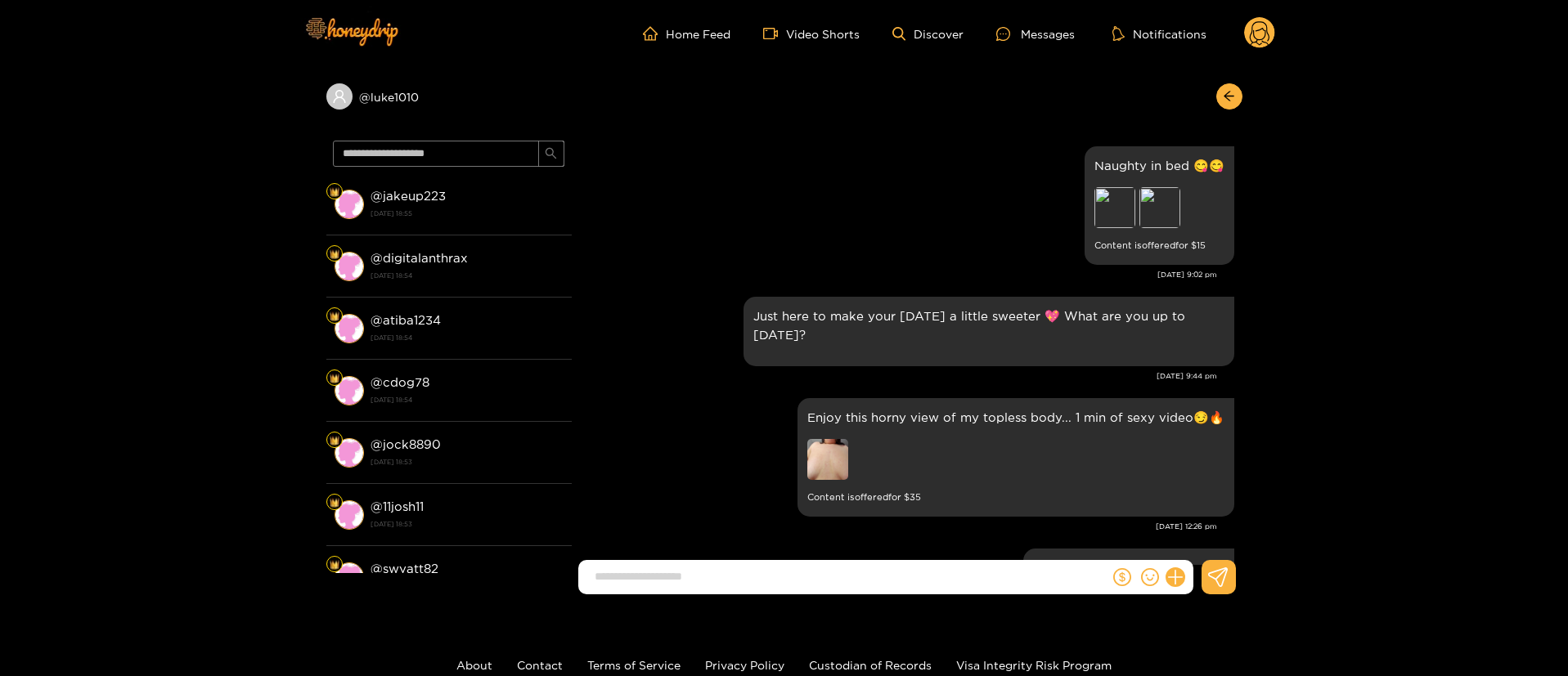
scroll to position [3290, 0]
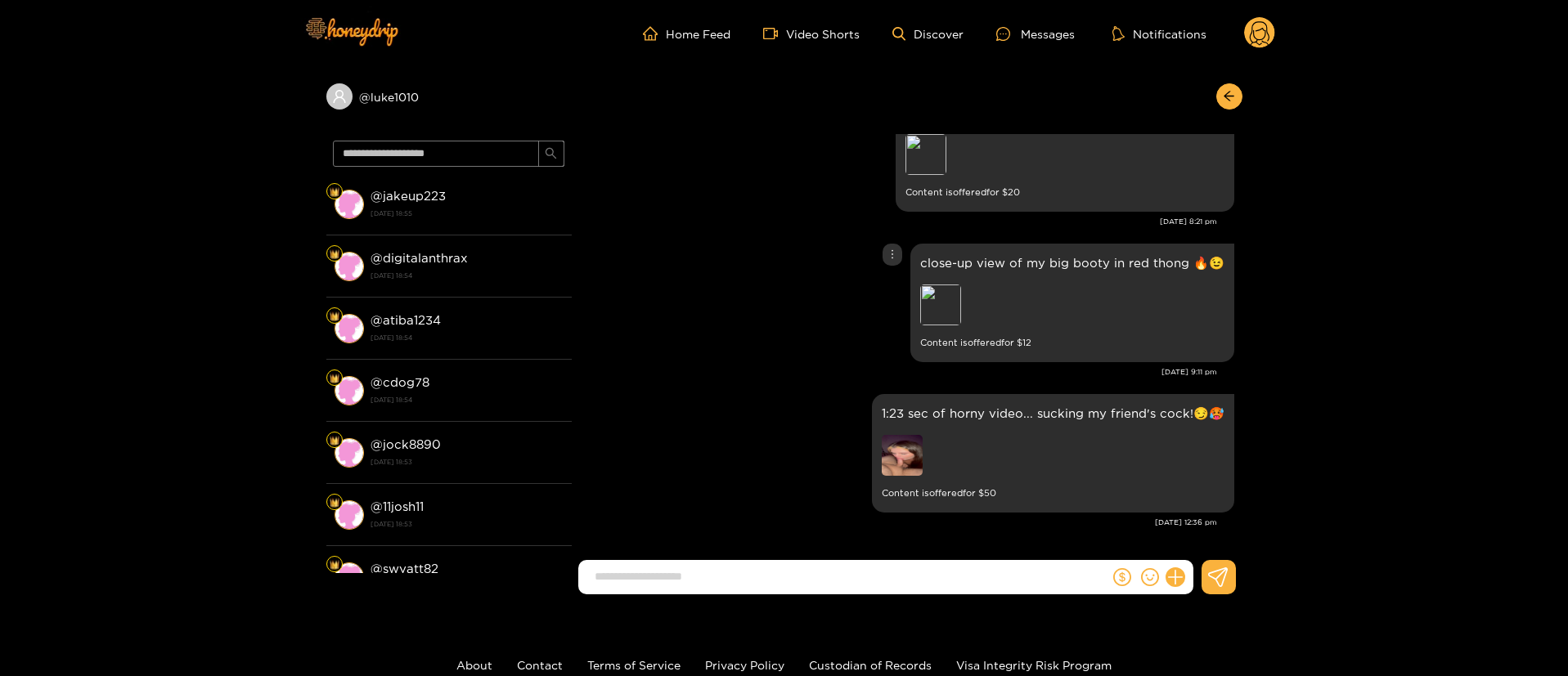
click at [695, 357] on div "close-up view of my big booty in red thong 🔥😉 Preview Content is offered for $ …" at bounding box center [907, 302] width 655 height 127
click at [691, 425] on div "1:23 sec of horny video... sucking my friend's cock!😏🥵 Content is offered for $…" at bounding box center [907, 452] width 655 height 127
click at [739, 390] on div "1:23 sec of horny video... sucking my friend's cock!😏🥵 Content is offered for $…" at bounding box center [907, 452] width 655 height 127
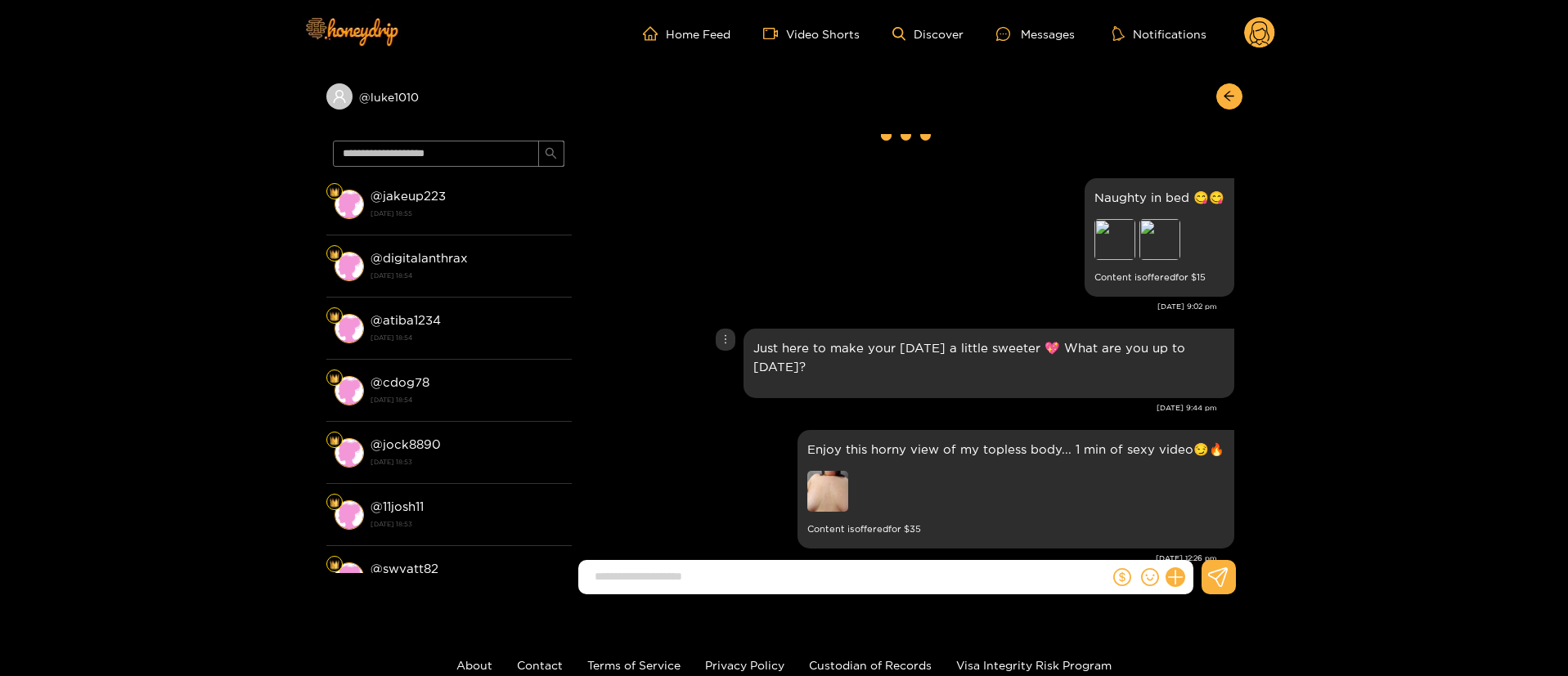
scroll to position [0, 0]
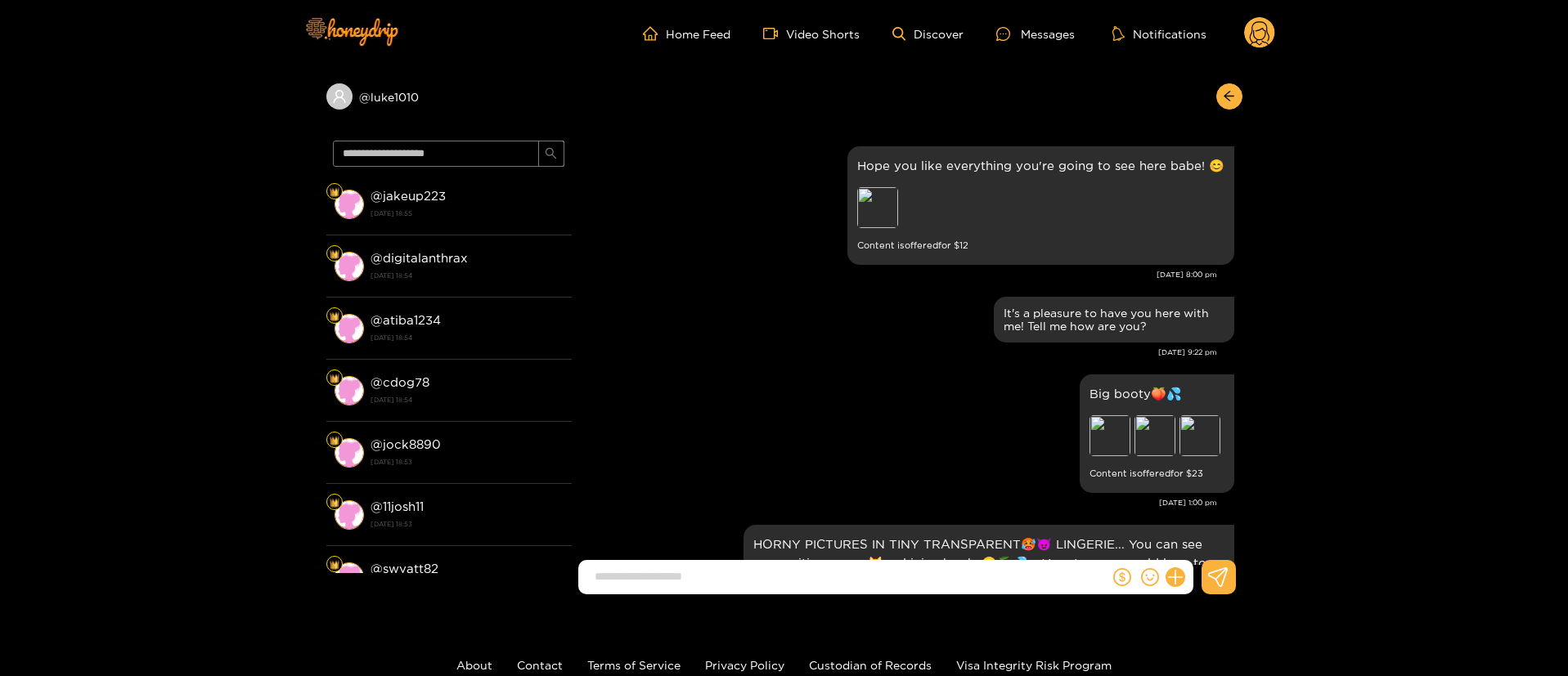
click at [865, 373] on div "Big booty🍑💦 Preview Preview Preview Content is offered for $ 23" at bounding box center [907, 433] width 655 height 127
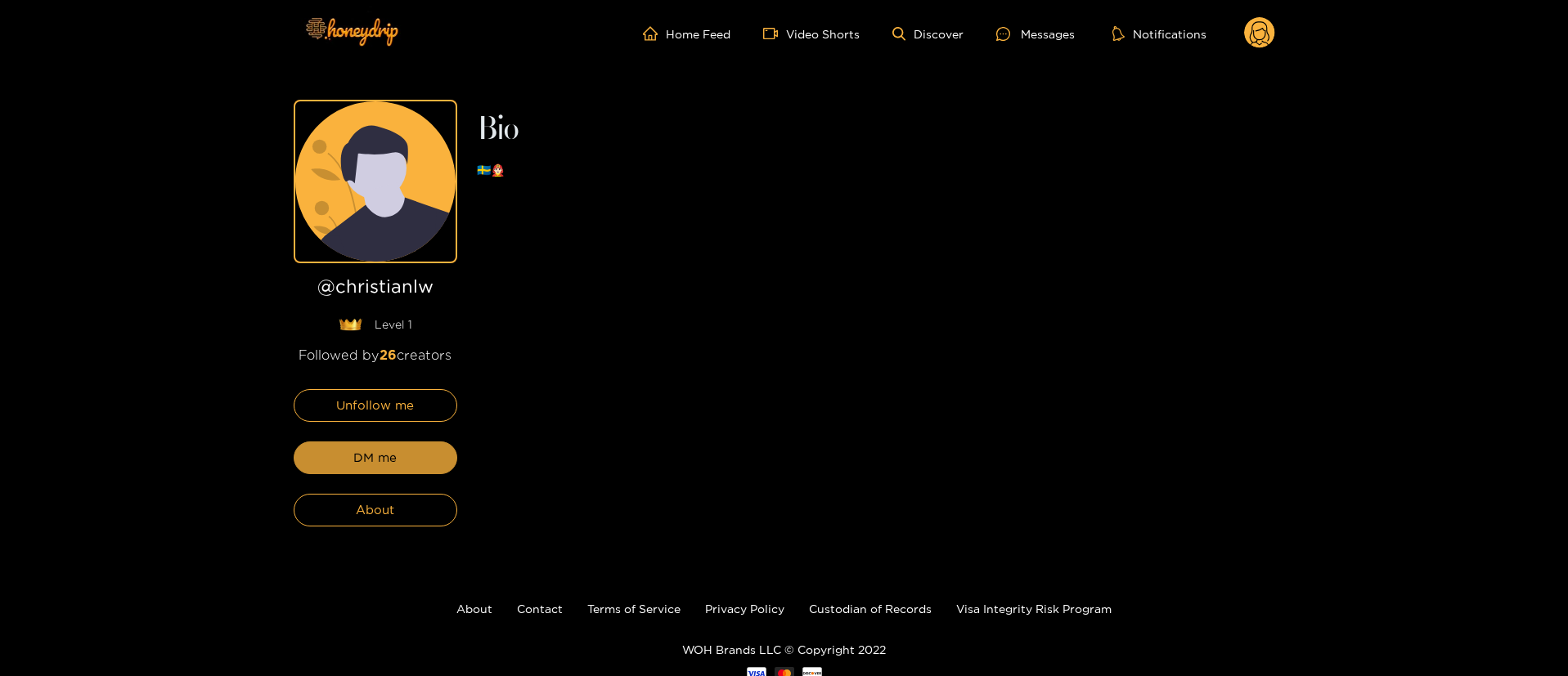
click at [424, 453] on button "DM me" at bounding box center [375, 457] width 163 height 32
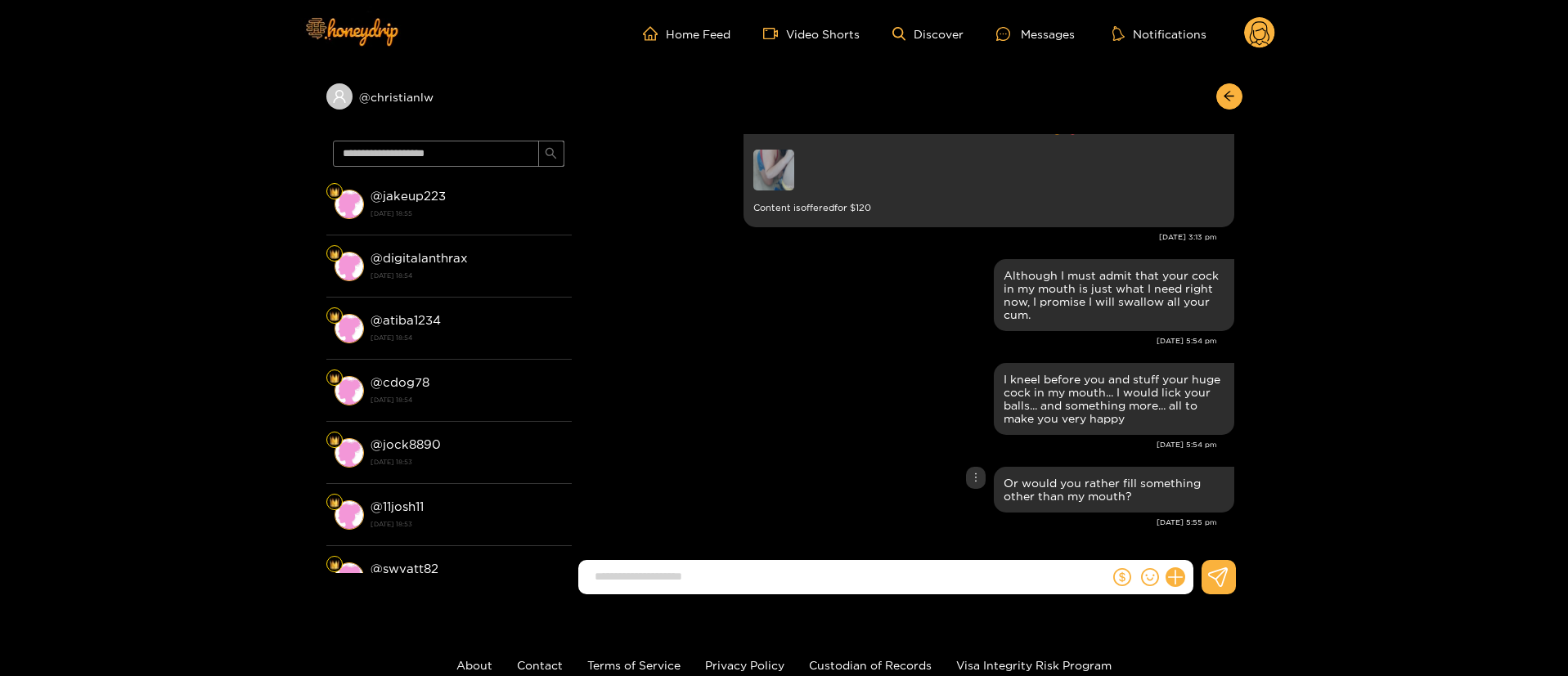
click at [801, 492] on div "Or would you rather fill something other than my mouth?" at bounding box center [907, 490] width 655 height 54
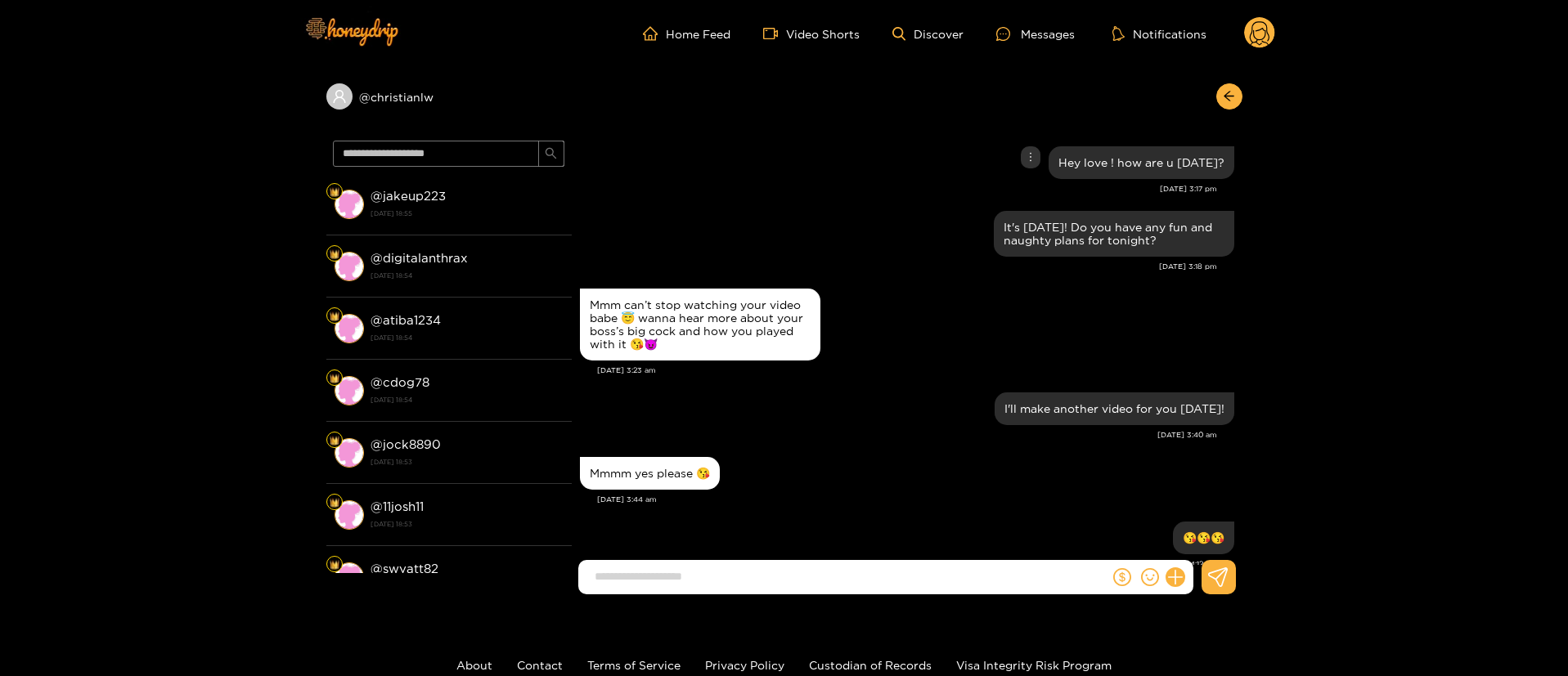
click at [826, 369] on div "[DATE] 3:23 am" at bounding box center [915, 369] width 637 height 11
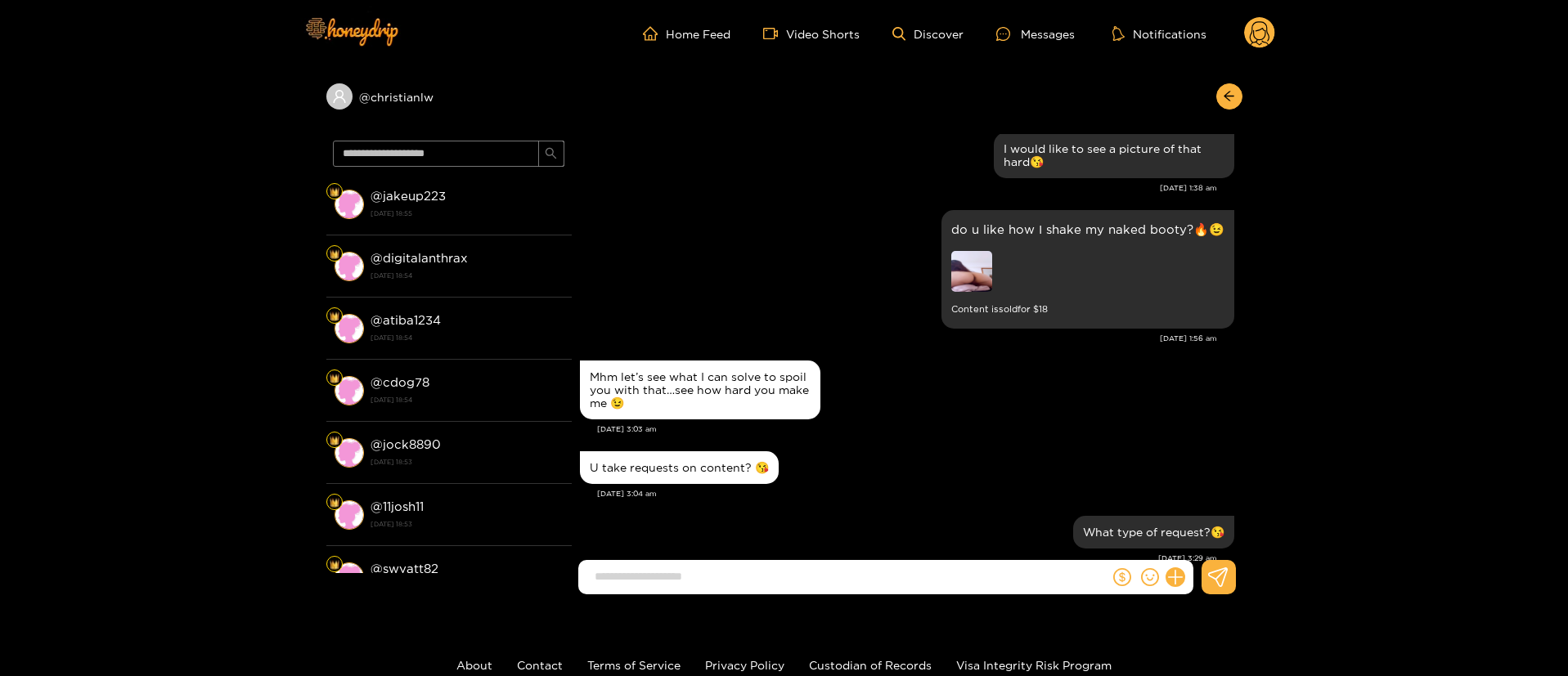
scroll to position [491, 0]
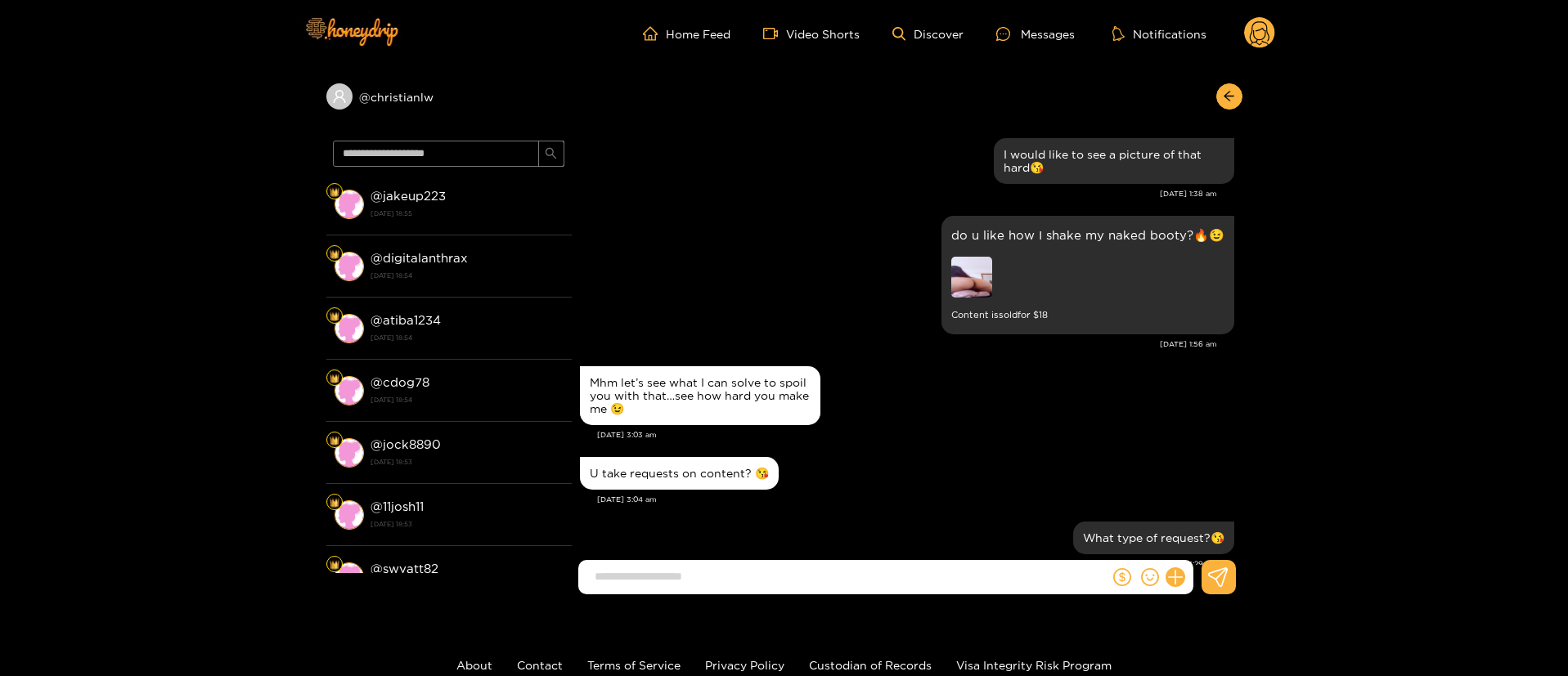
click at [858, 415] on div "Mhm let’s see what I can solve to spoil you with that…see how hard you make me 😉" at bounding box center [907, 396] width 655 height 67
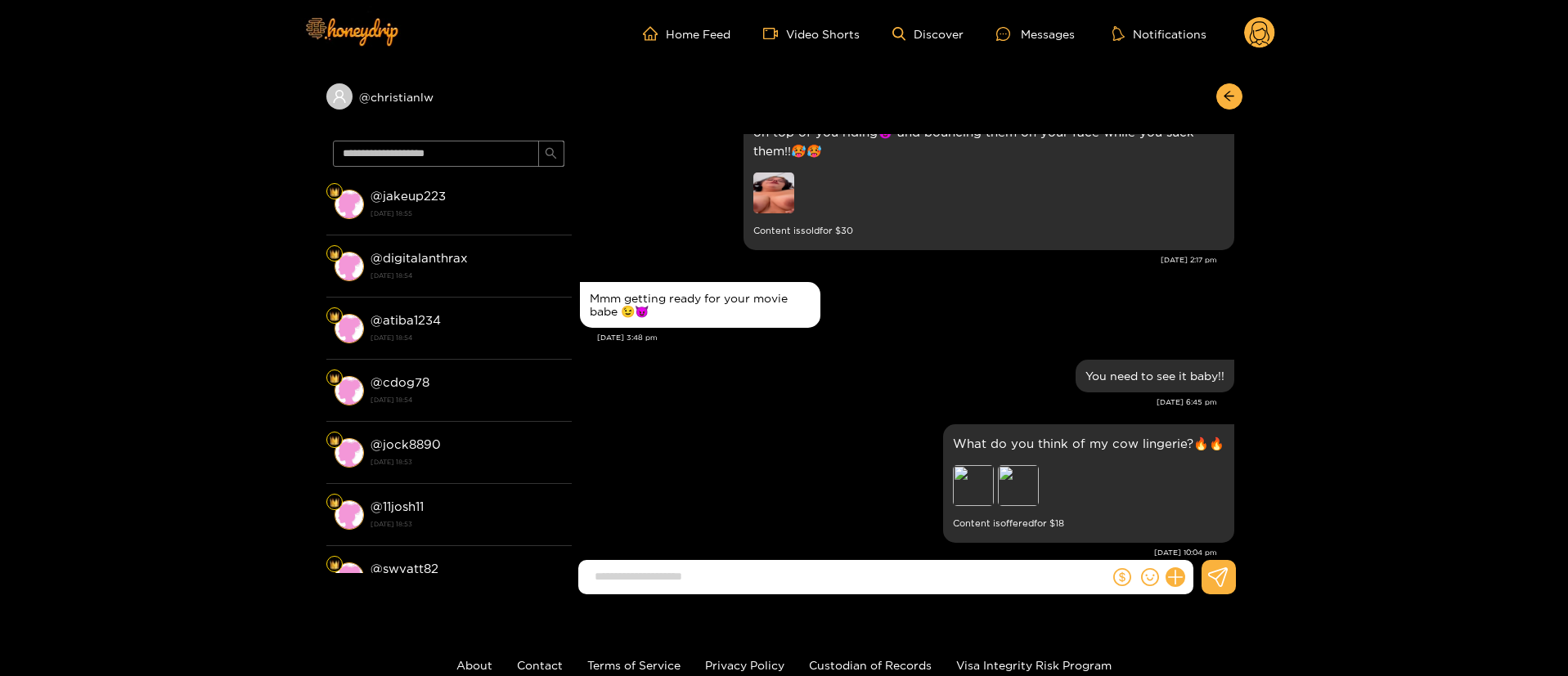
scroll to position [3433, 0]
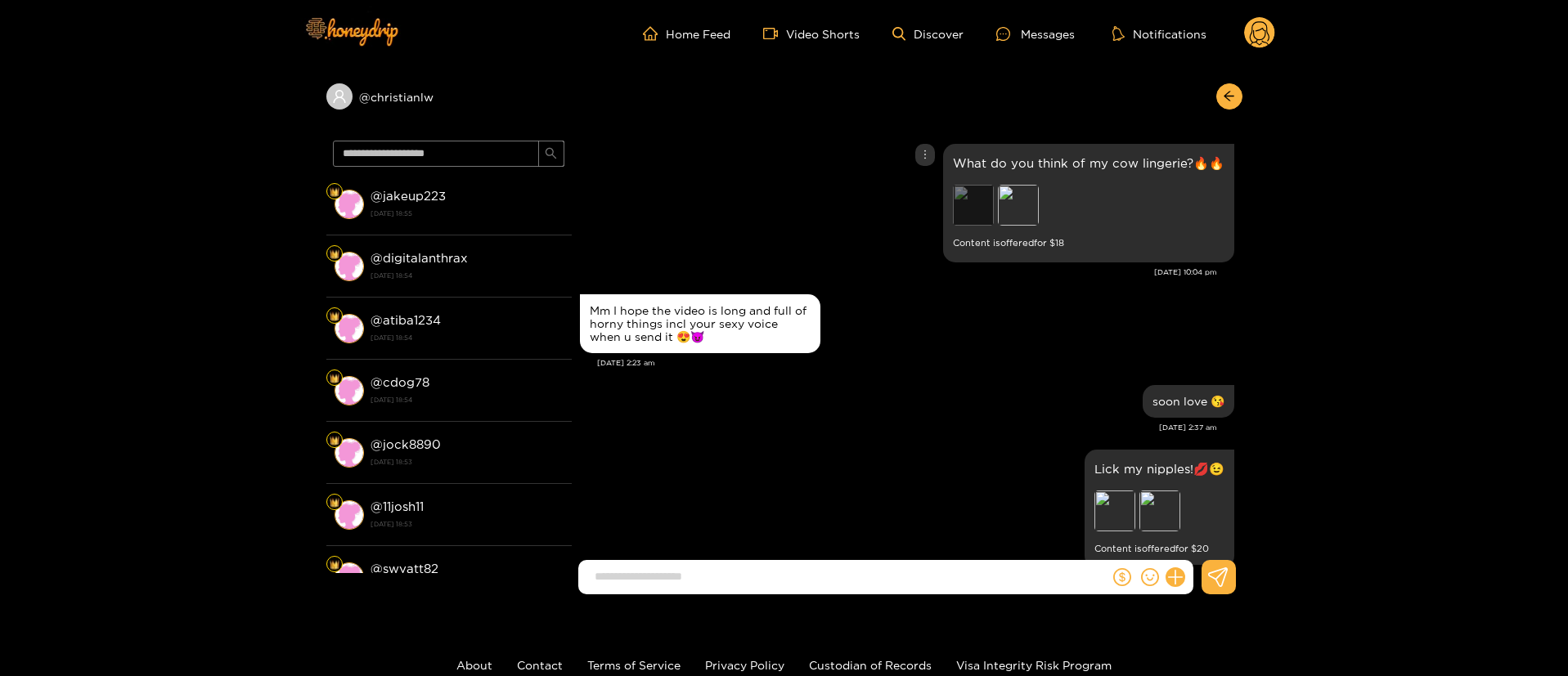
click at [981, 194] on div "Preview" at bounding box center [973, 205] width 41 height 41
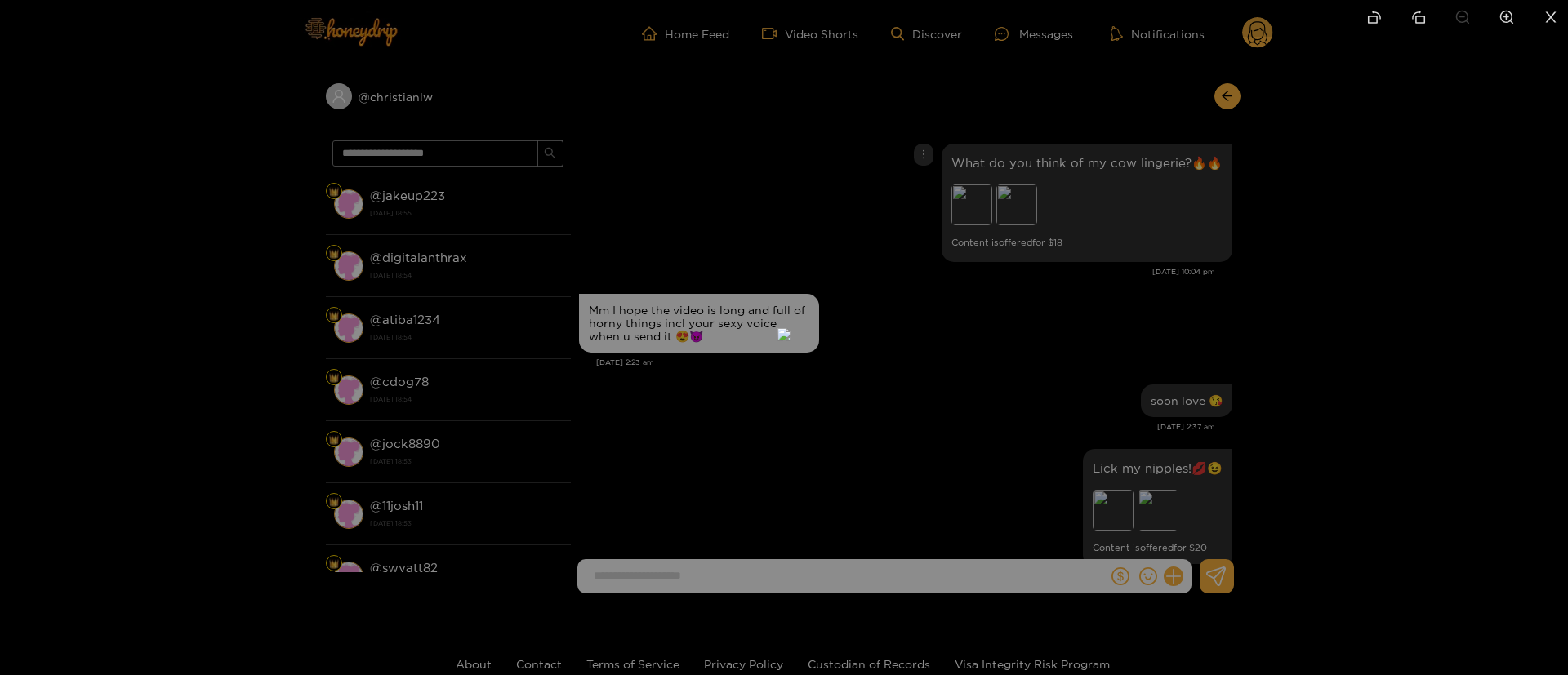
click at [1057, 262] on div at bounding box center [784, 338] width 1568 height 675
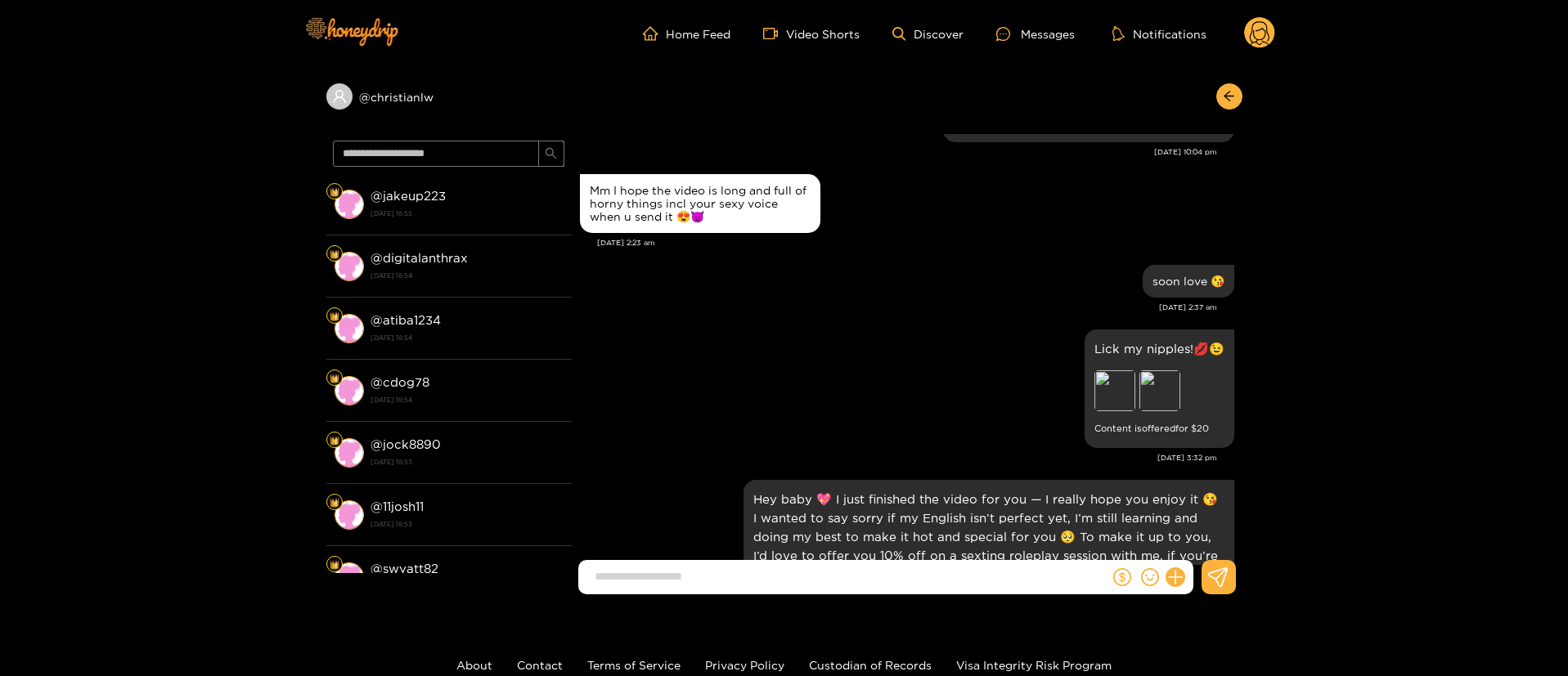
scroll to position [3679, 0]
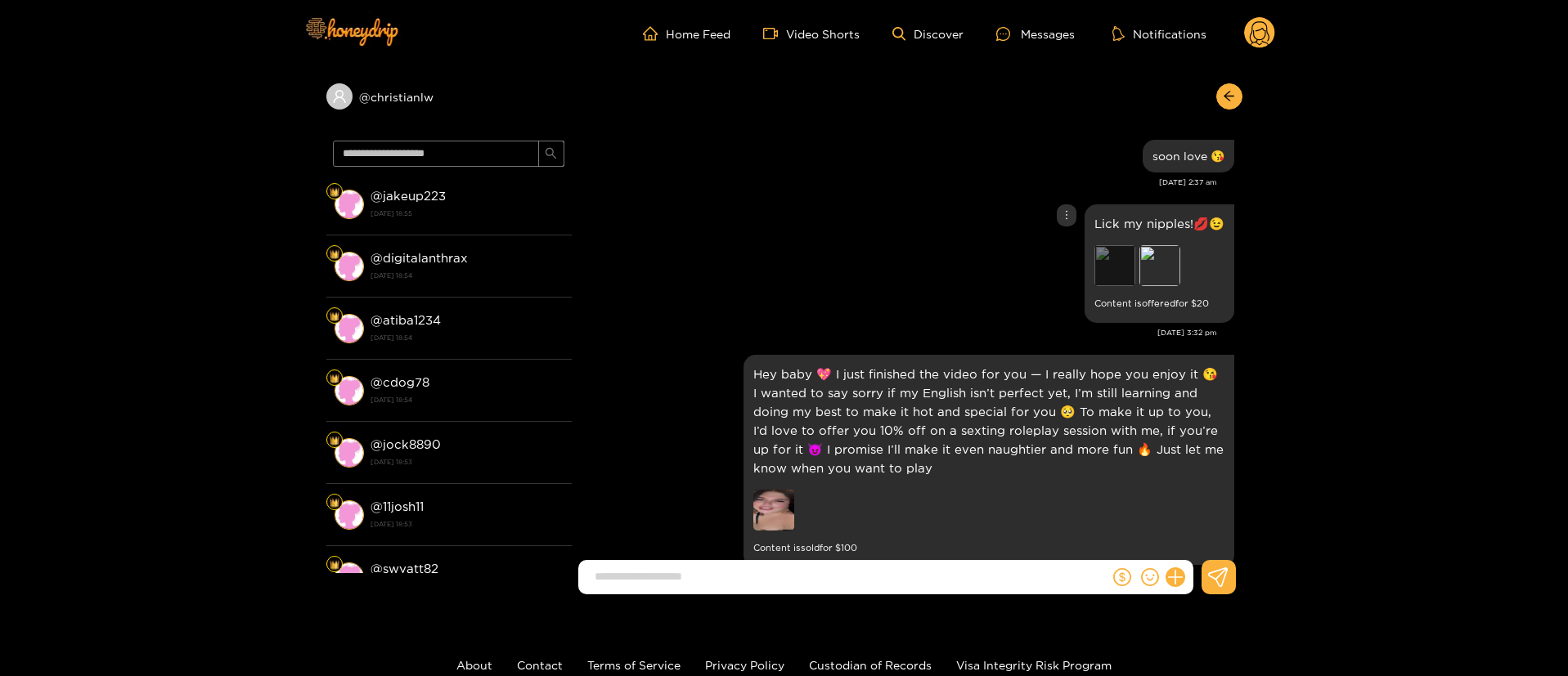
click at [1112, 256] on div "Preview" at bounding box center [1114, 266] width 41 height 41
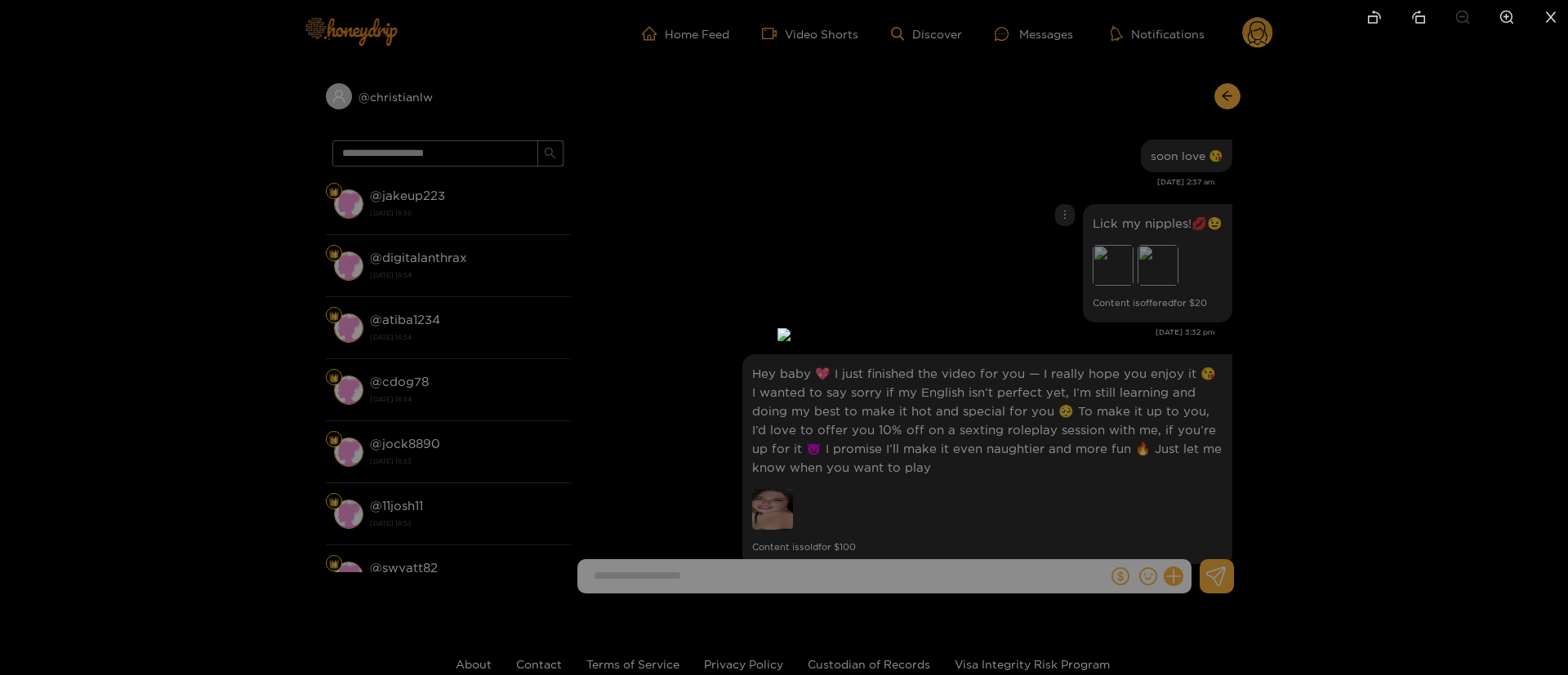
click at [1289, 249] on div at bounding box center [784, 338] width 1568 height 675
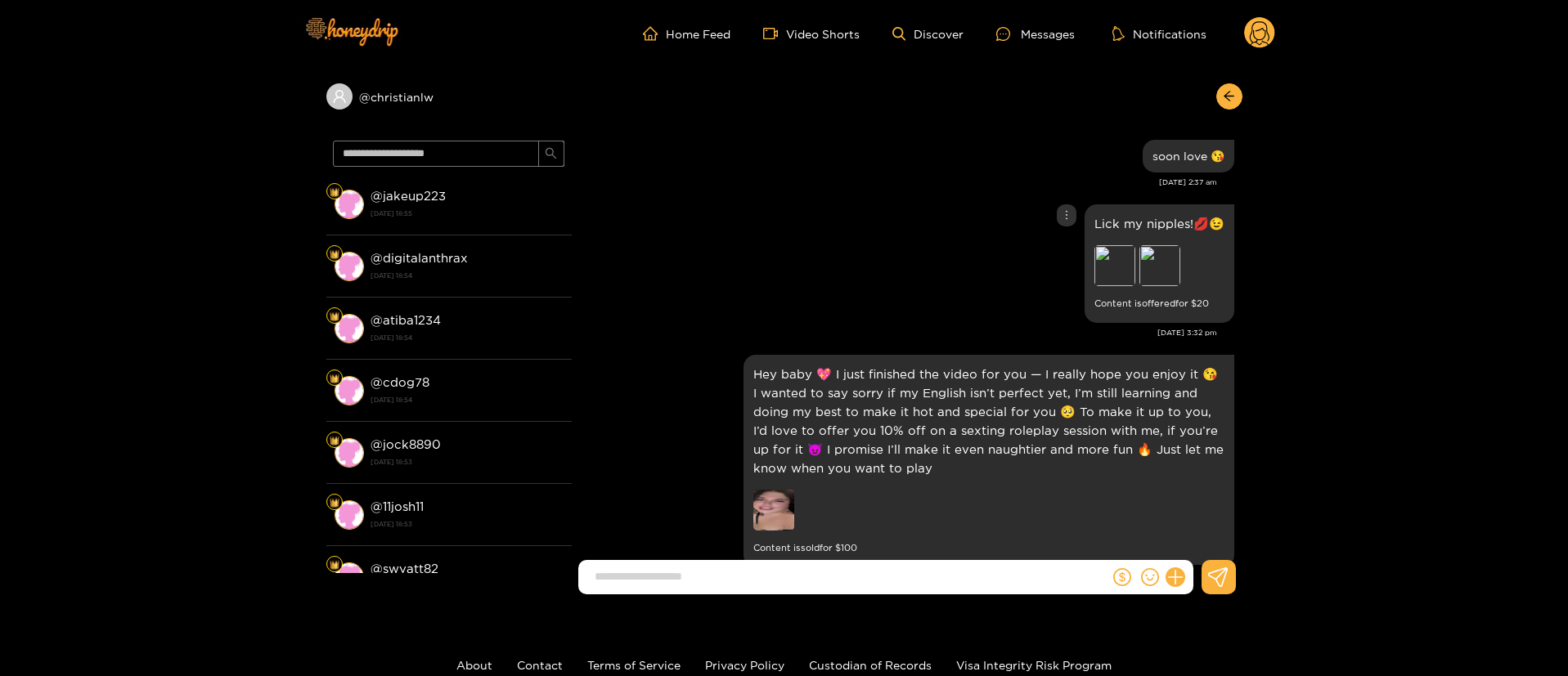
click at [851, 229] on div "Lick my nipples!💋😉 Preview Preview Content is offered for $ 20" at bounding box center [907, 263] width 655 height 127
click at [1122, 245] on div "Preview" at bounding box center [1114, 266] width 41 height 41
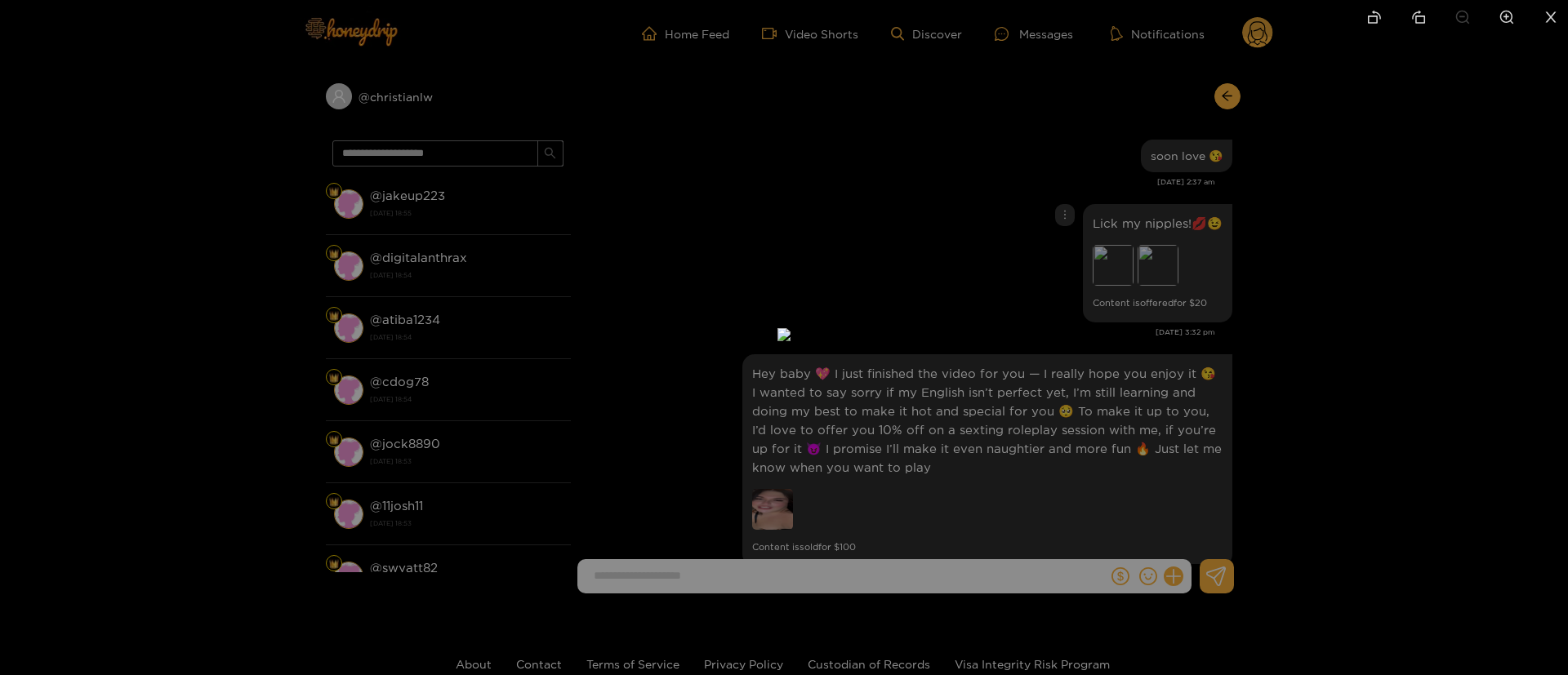
click at [1133, 290] on div at bounding box center [784, 338] width 1568 height 675
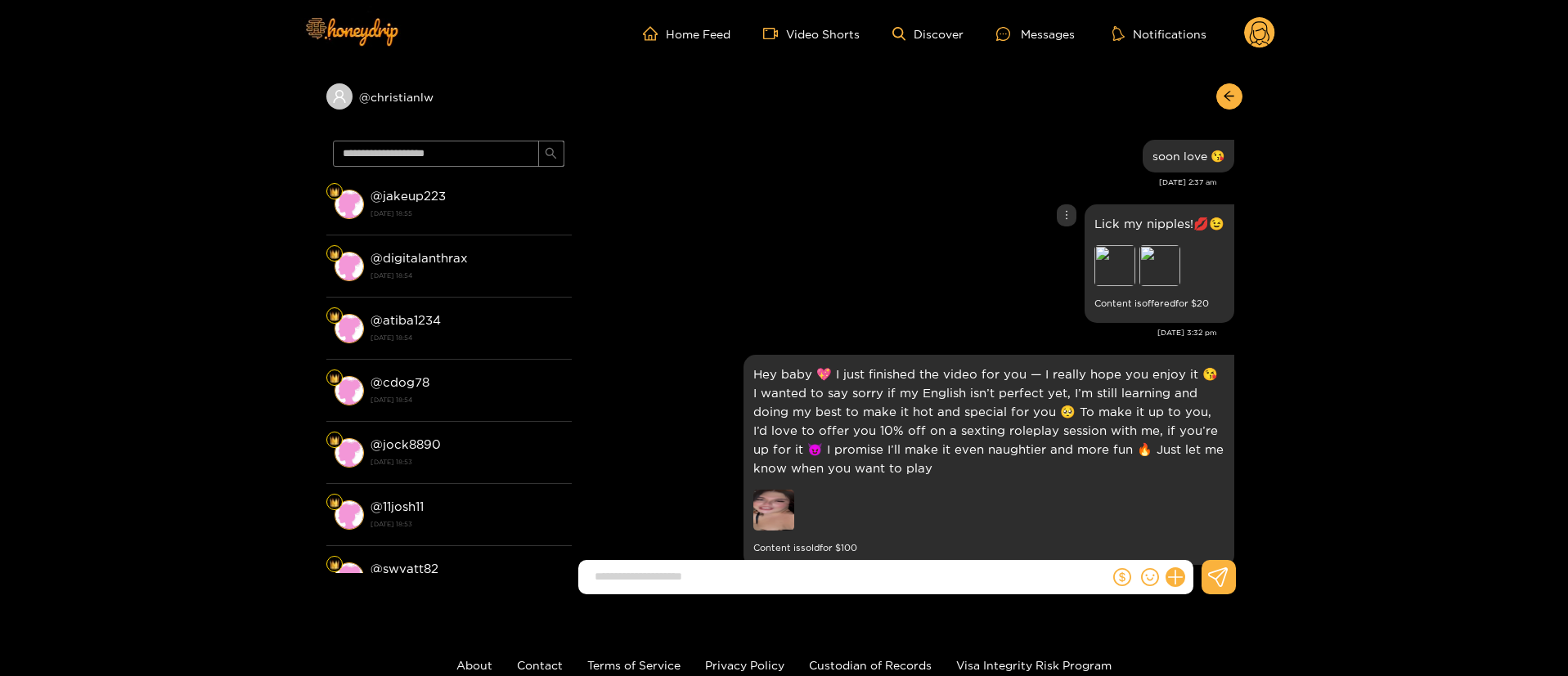
drag, startPoint x: 836, startPoint y: 290, endPoint x: 933, endPoint y: 266, distance: 99.9
click at [836, 290] on div "Lick my nipples!💋😉 Preview Preview Content is offered for $ 20" at bounding box center [907, 263] width 655 height 127
click at [1088, 204] on div "Lick my nipples!💋😉 Preview Preview Content is offered for $ 20" at bounding box center [1159, 264] width 149 height 119
click at [1117, 214] on p "Lick my nipples!💋😉" at bounding box center [1159, 224] width 130 height 19
click at [1123, 217] on p "Lick my nipples!💋😉" at bounding box center [1159, 224] width 130 height 19
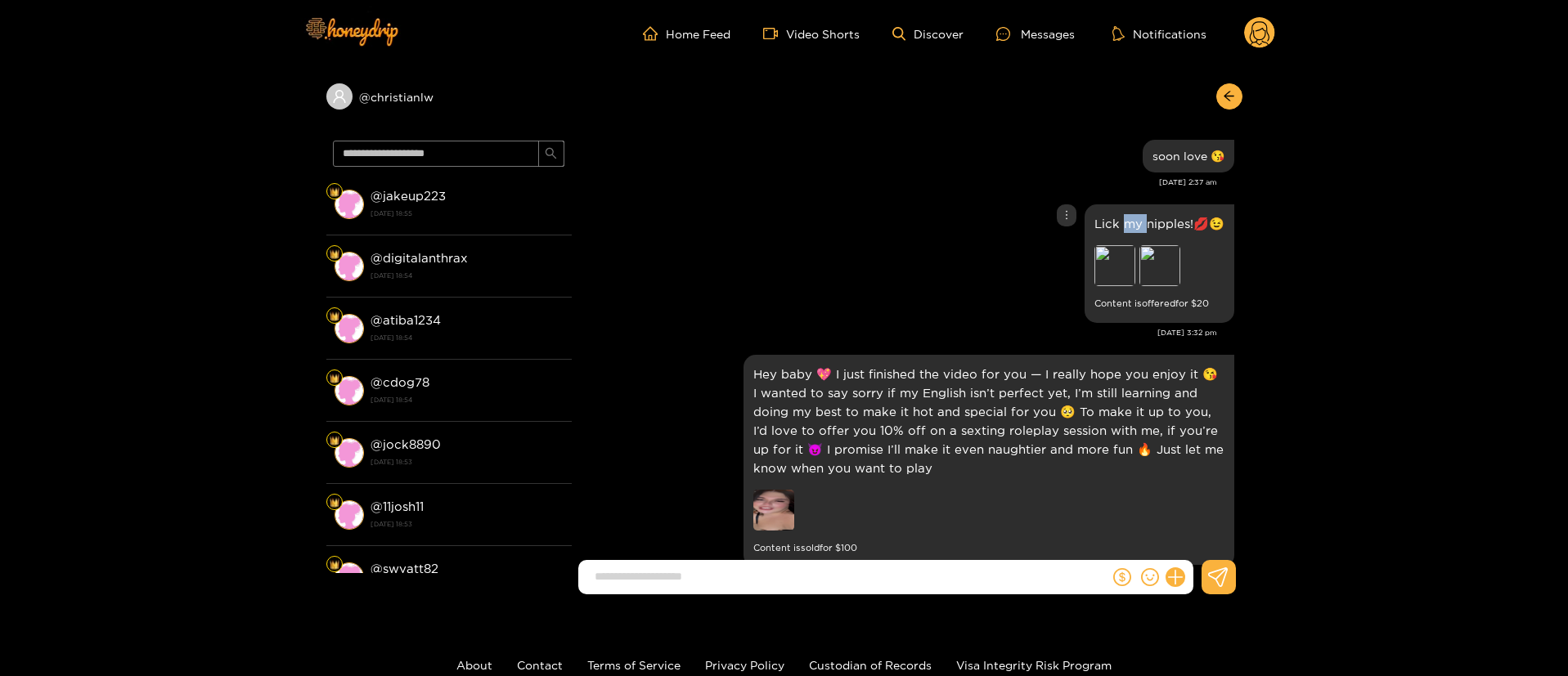
click at [1123, 217] on p "Lick my nipples!💋😉" at bounding box center [1159, 224] width 130 height 19
click at [1067, 210] on icon "more" at bounding box center [1066, 215] width 11 height 11
click at [1055, 236] on div "Unsend" at bounding box center [1062, 236] width 40 height 17
